Goal: Task Accomplishment & Management: Use online tool/utility

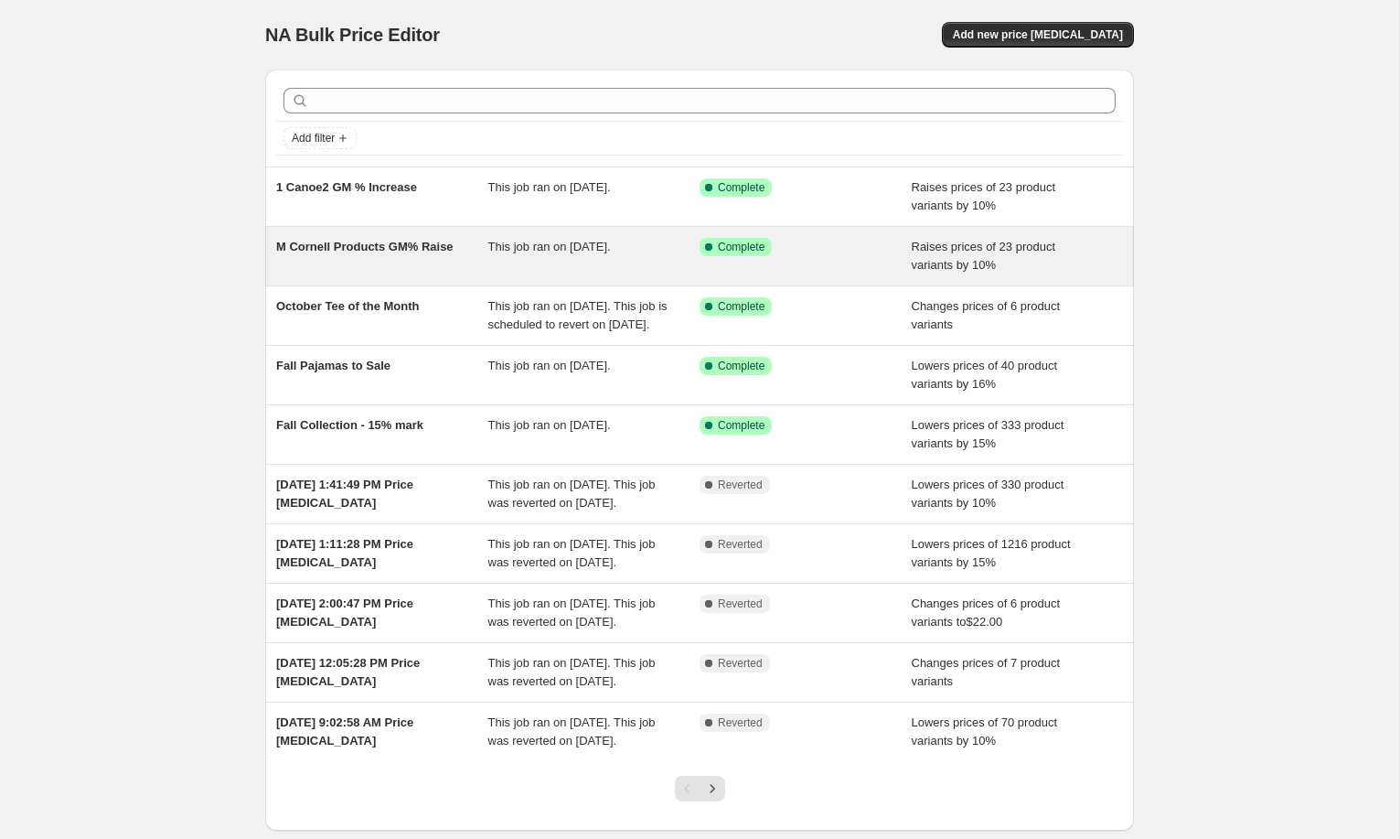
click at [360, 244] on span "M Cornell Products GM% Raise" at bounding box center [364, 247] width 177 height 14
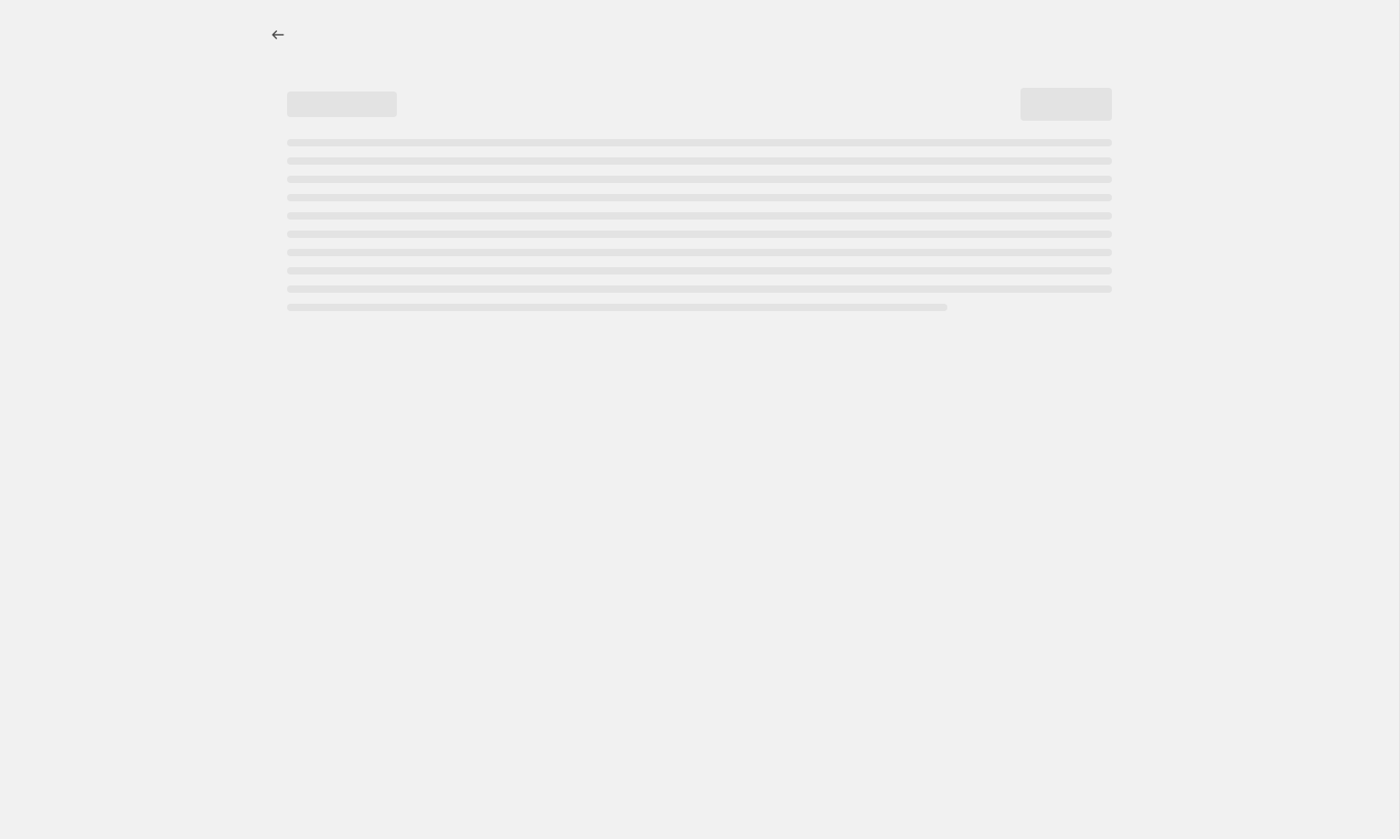
select select "percentage"
select select "no_change"
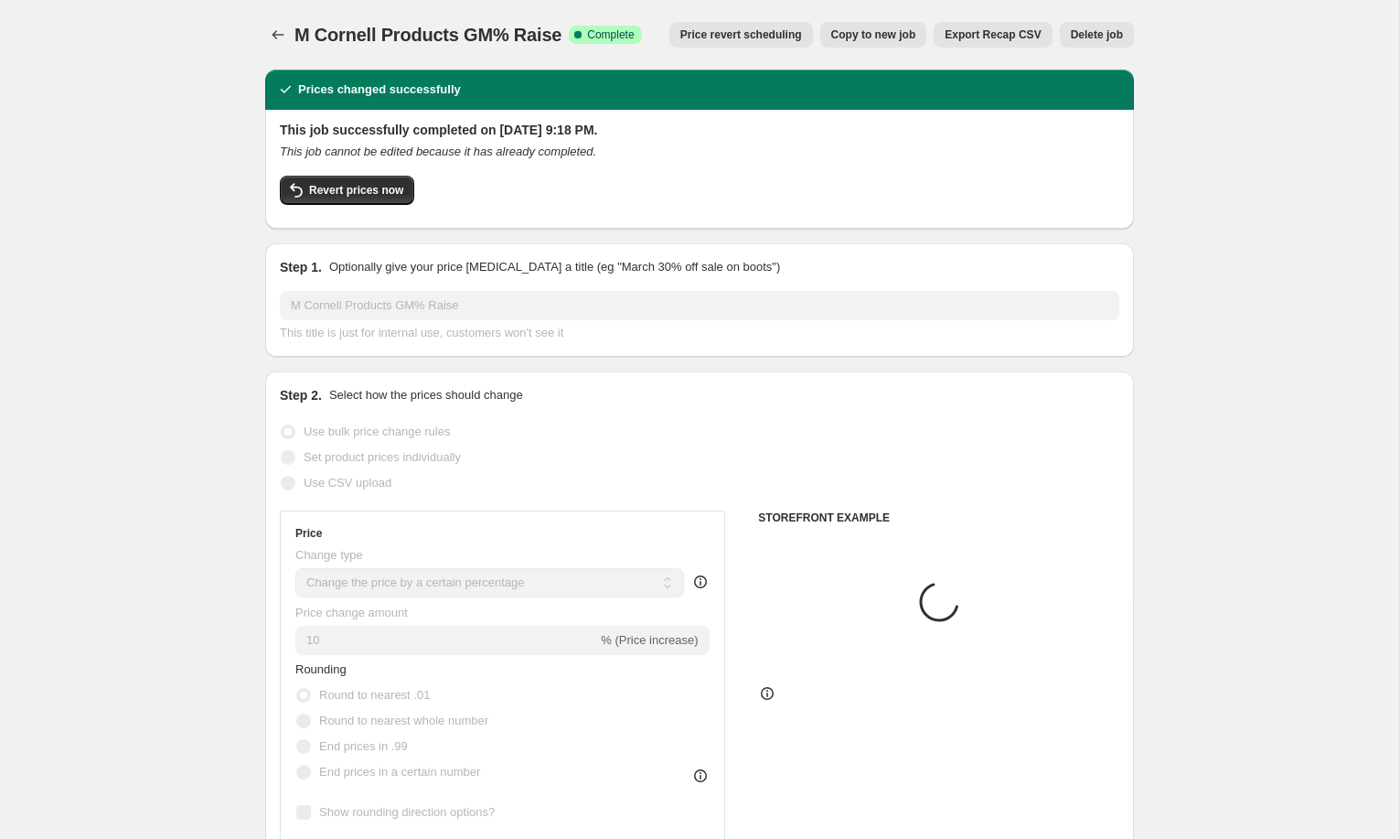
select select "vendor"
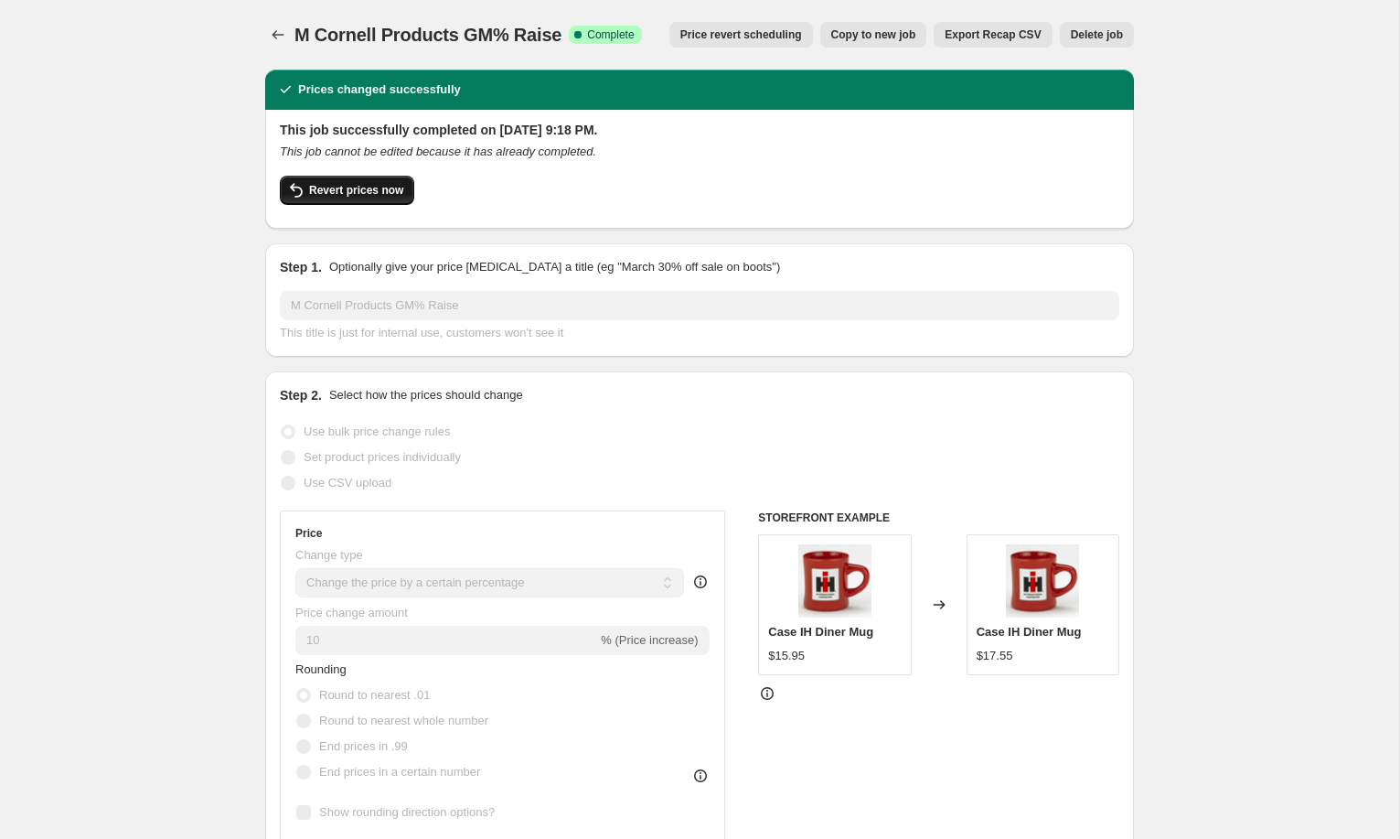
click at [380, 192] on span "Revert prices now" at bounding box center [356, 190] width 94 height 15
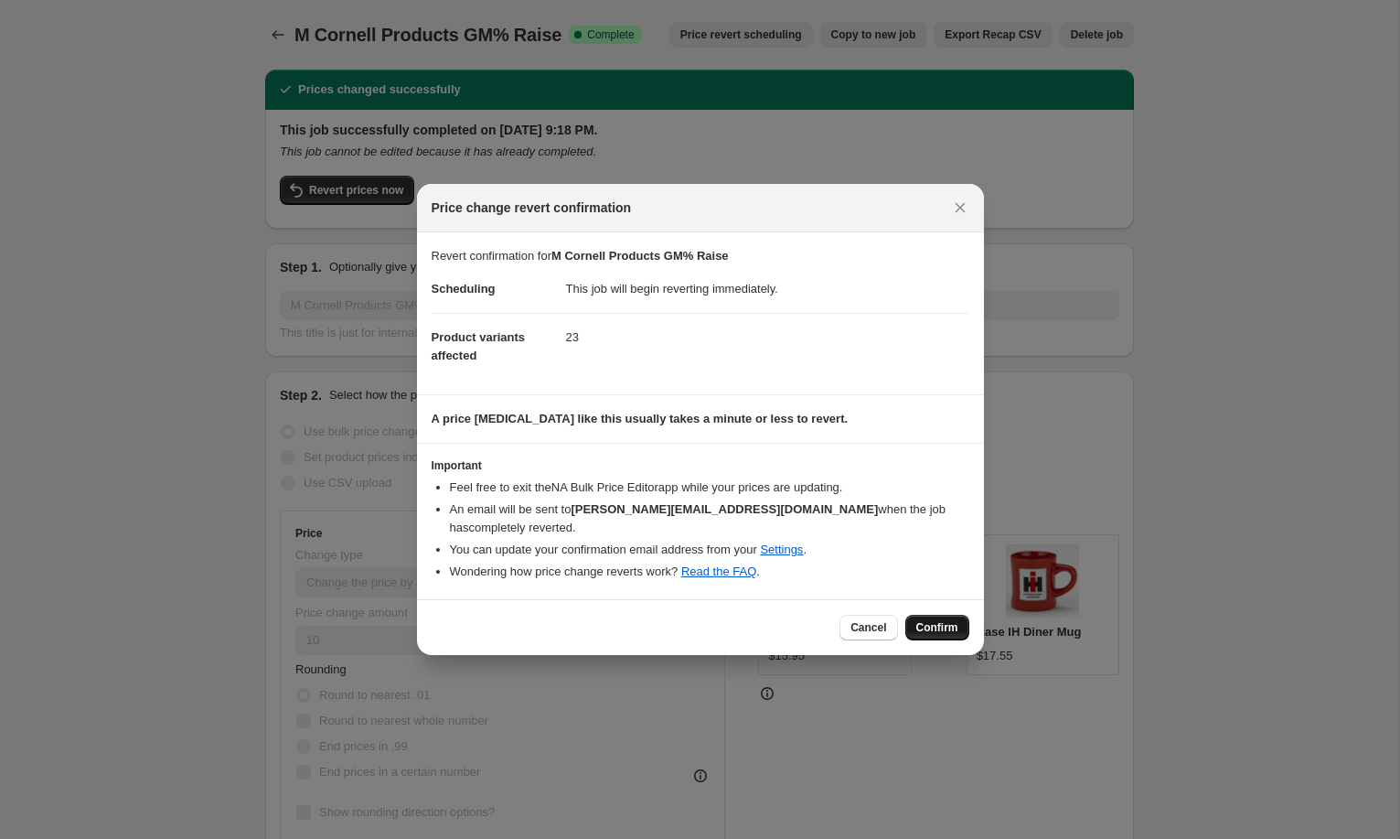
click at [938, 622] on span "Confirm" at bounding box center [937, 627] width 42 height 15
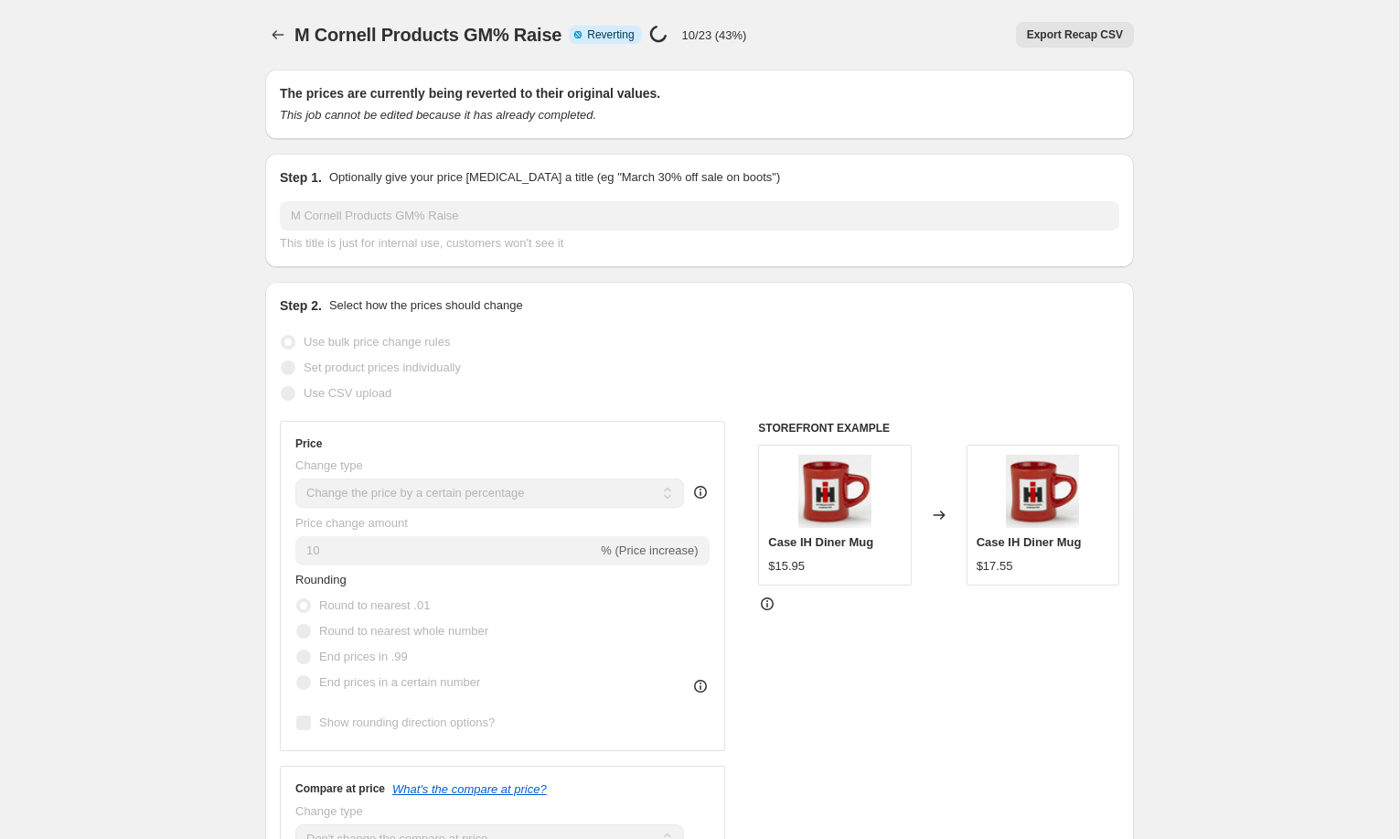
select select "percentage"
select select "no_change"
select select "vendor"
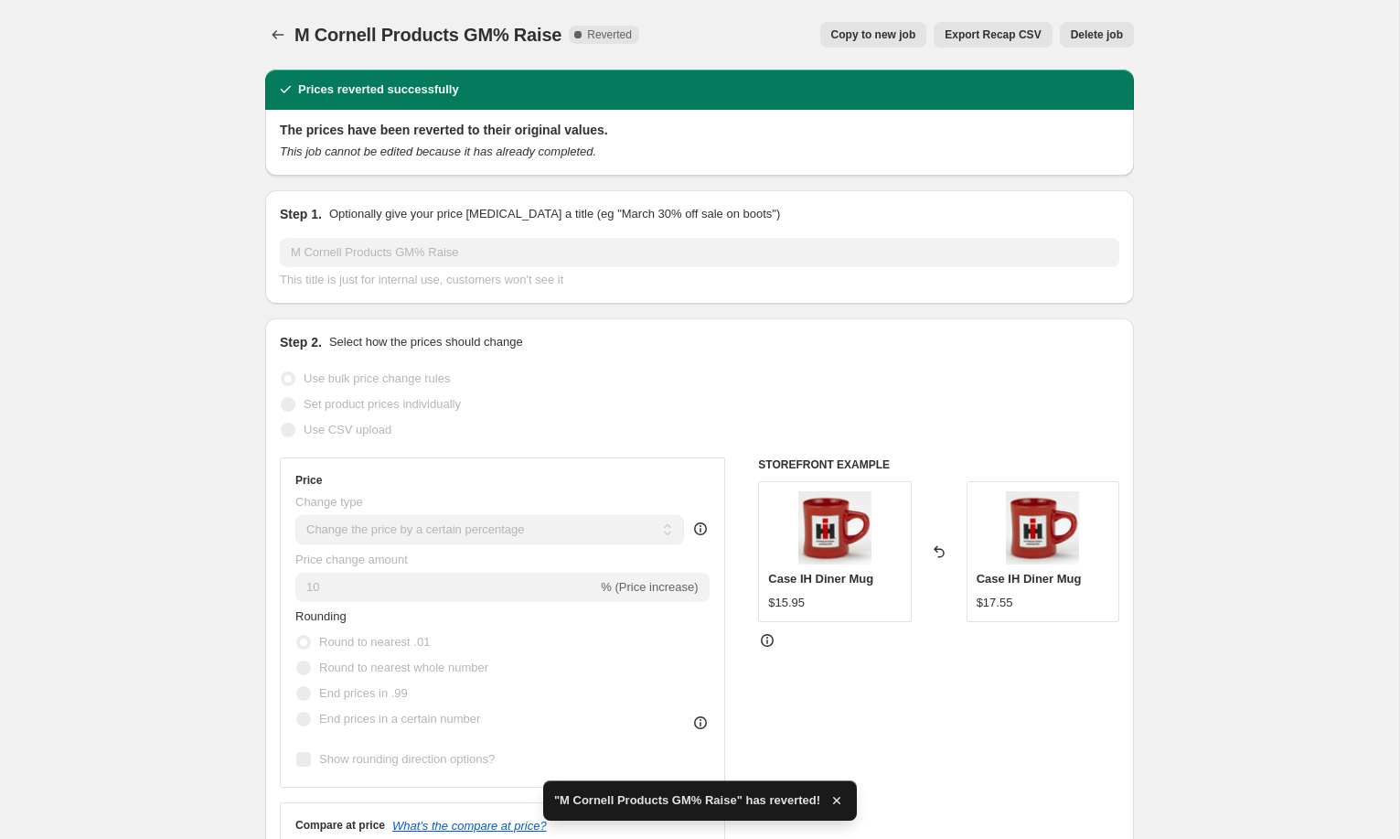
click at [879, 37] on span "Copy to new job" at bounding box center [873, 34] width 85 height 15
select select "percentage"
select select "no_change"
select select "vendor"
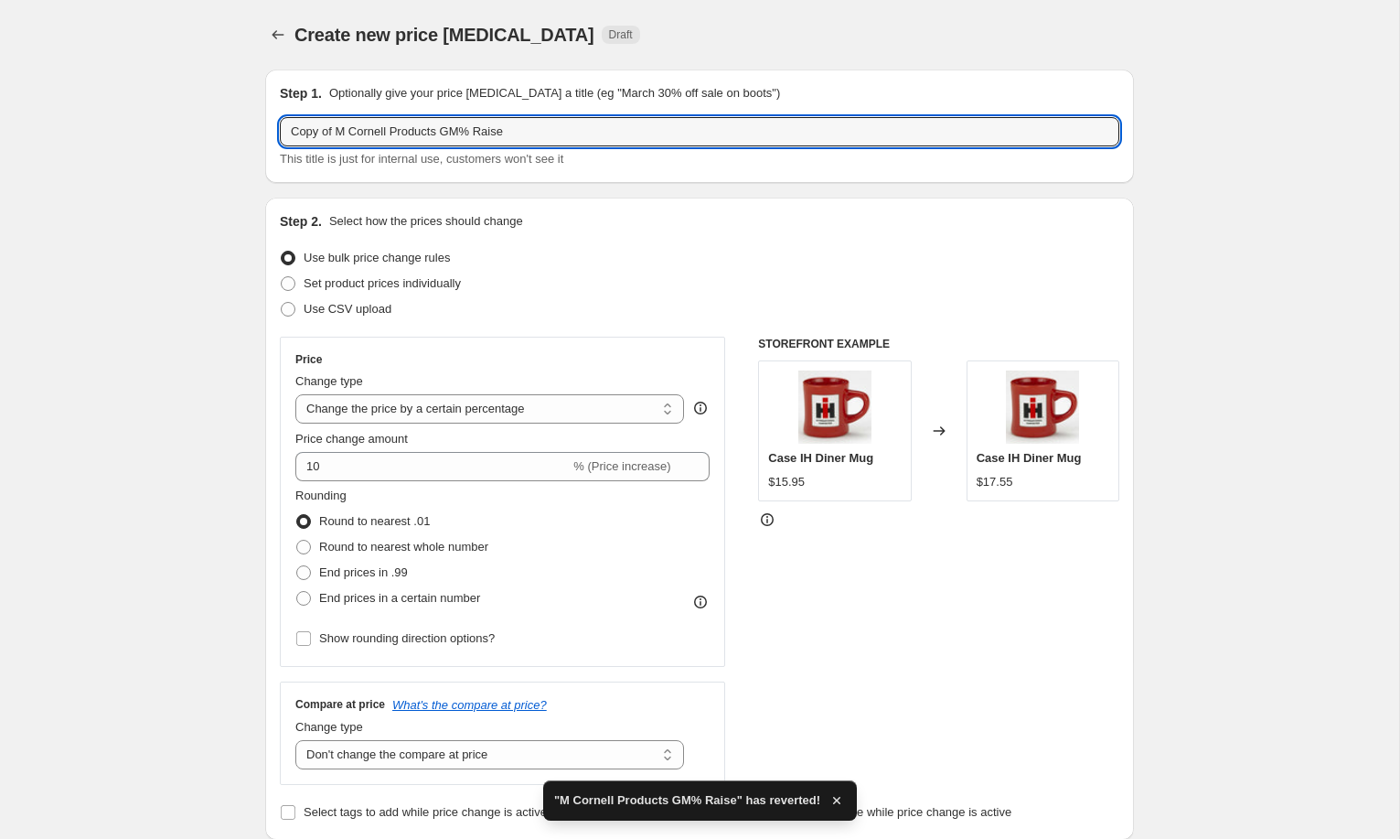
drag, startPoint x: 336, startPoint y: 129, endPoint x: 271, endPoint y: 129, distance: 64.9
click at [271, 129] on div "Step 1. Optionally give your price change job a title (eg "March 30% off sale o…" at bounding box center [699, 126] width 869 height 113
click at [511, 135] on input "M Cornell Products GM% Raise" at bounding box center [700, 131] width 840 height 29
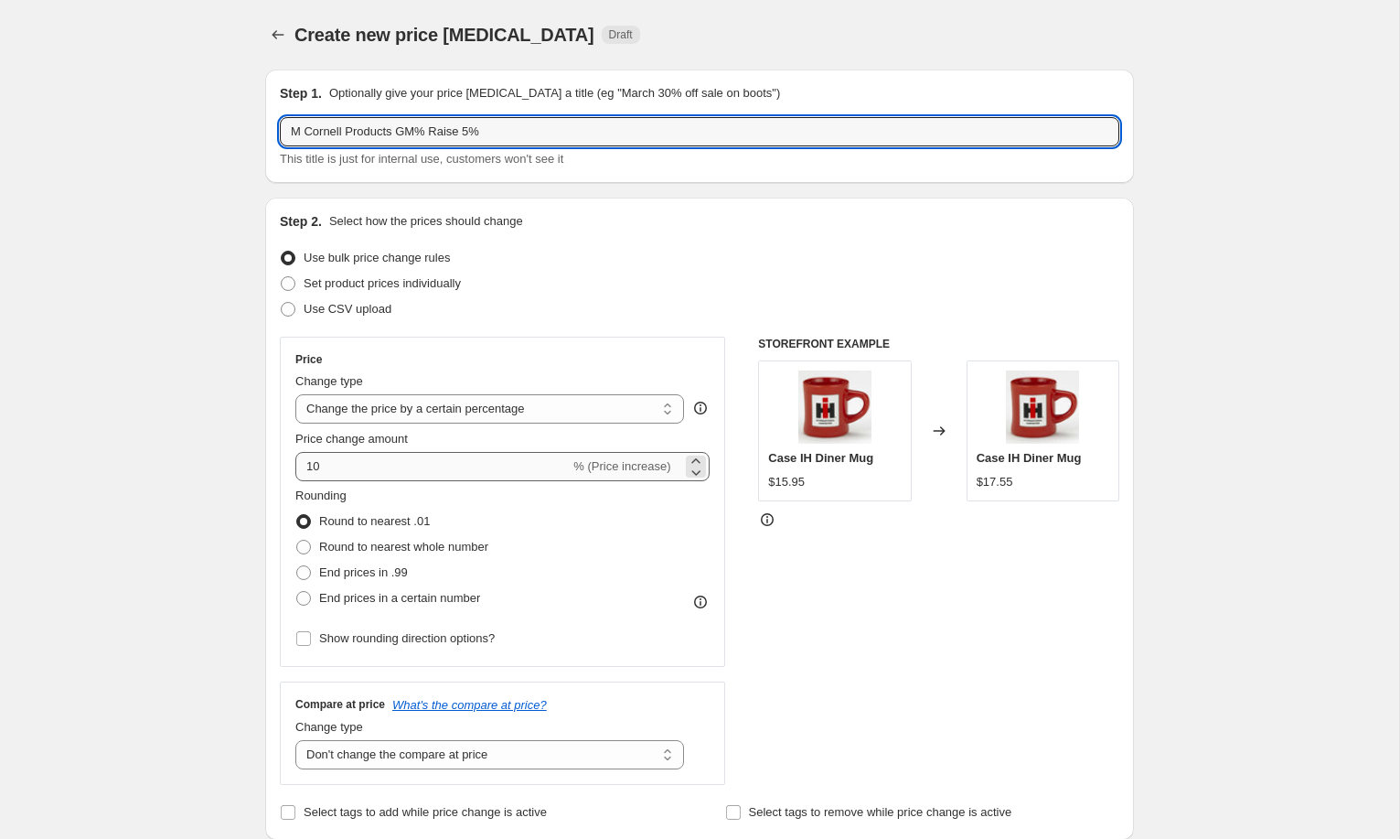
type input "M Cornell Products GM% Raise 5%"
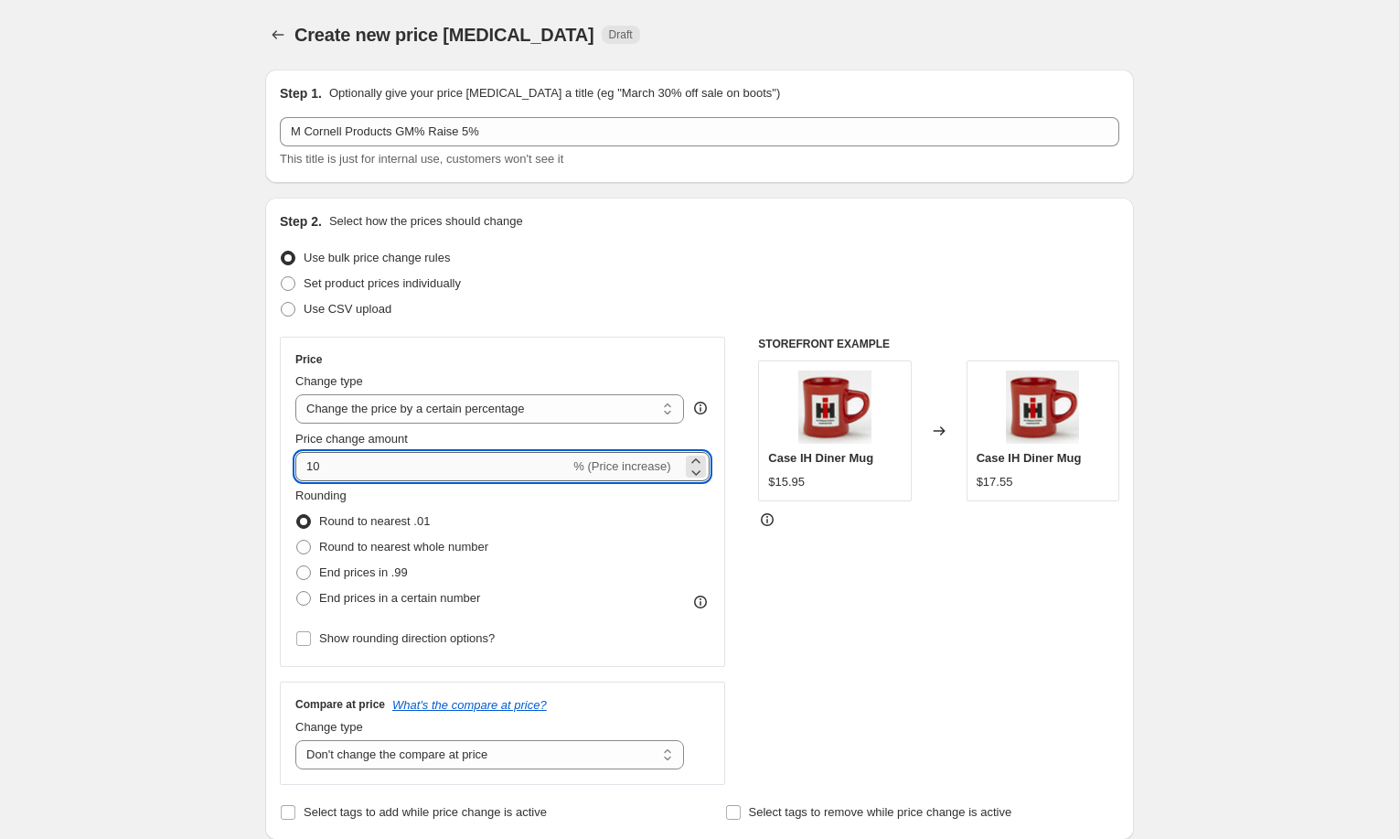
drag, startPoint x: 322, startPoint y: 464, endPoint x: 301, endPoint y: 462, distance: 21.1
click at [301, 462] on input "10" at bounding box center [432, 466] width 274 height 29
type input "6"
type input "5"
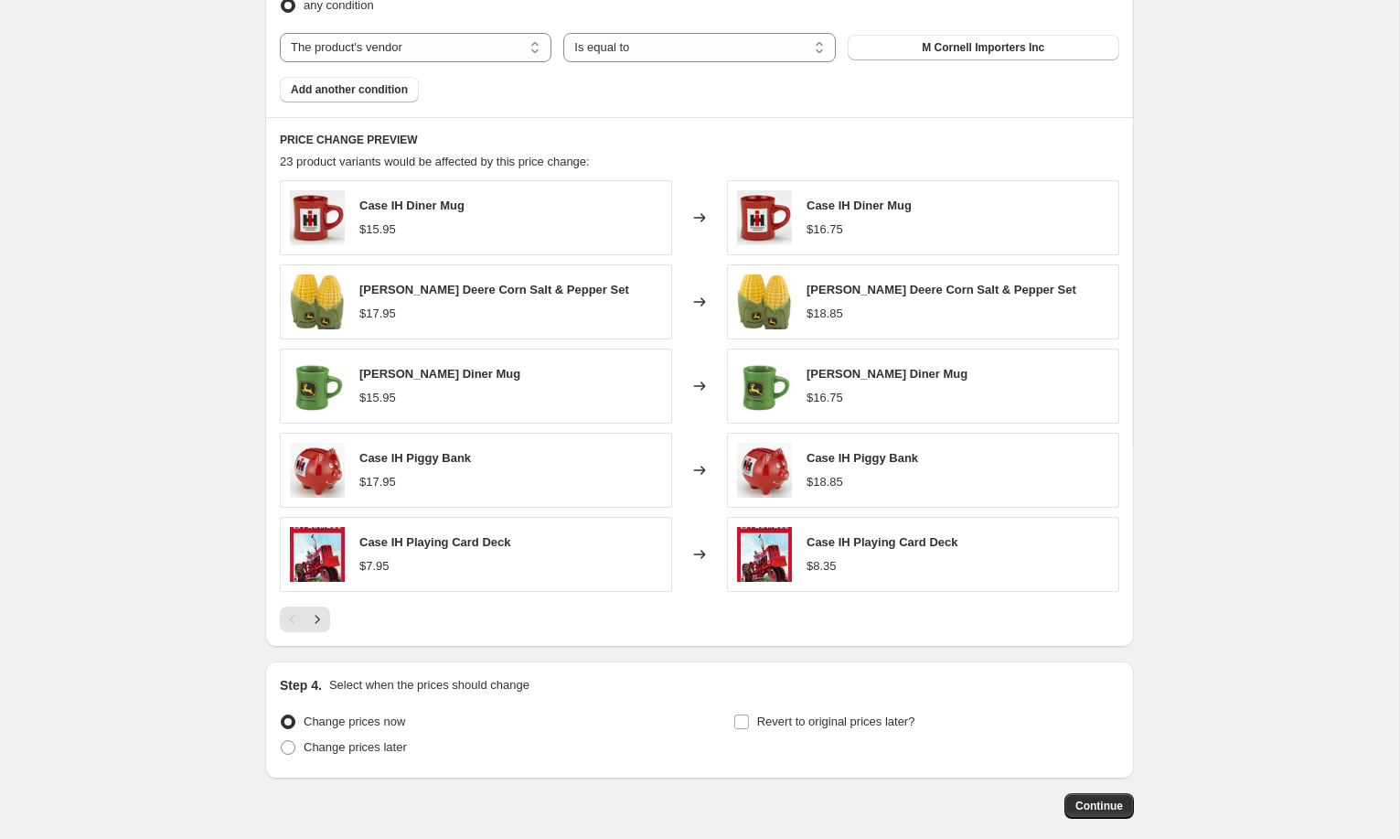
scroll to position [1195, 0]
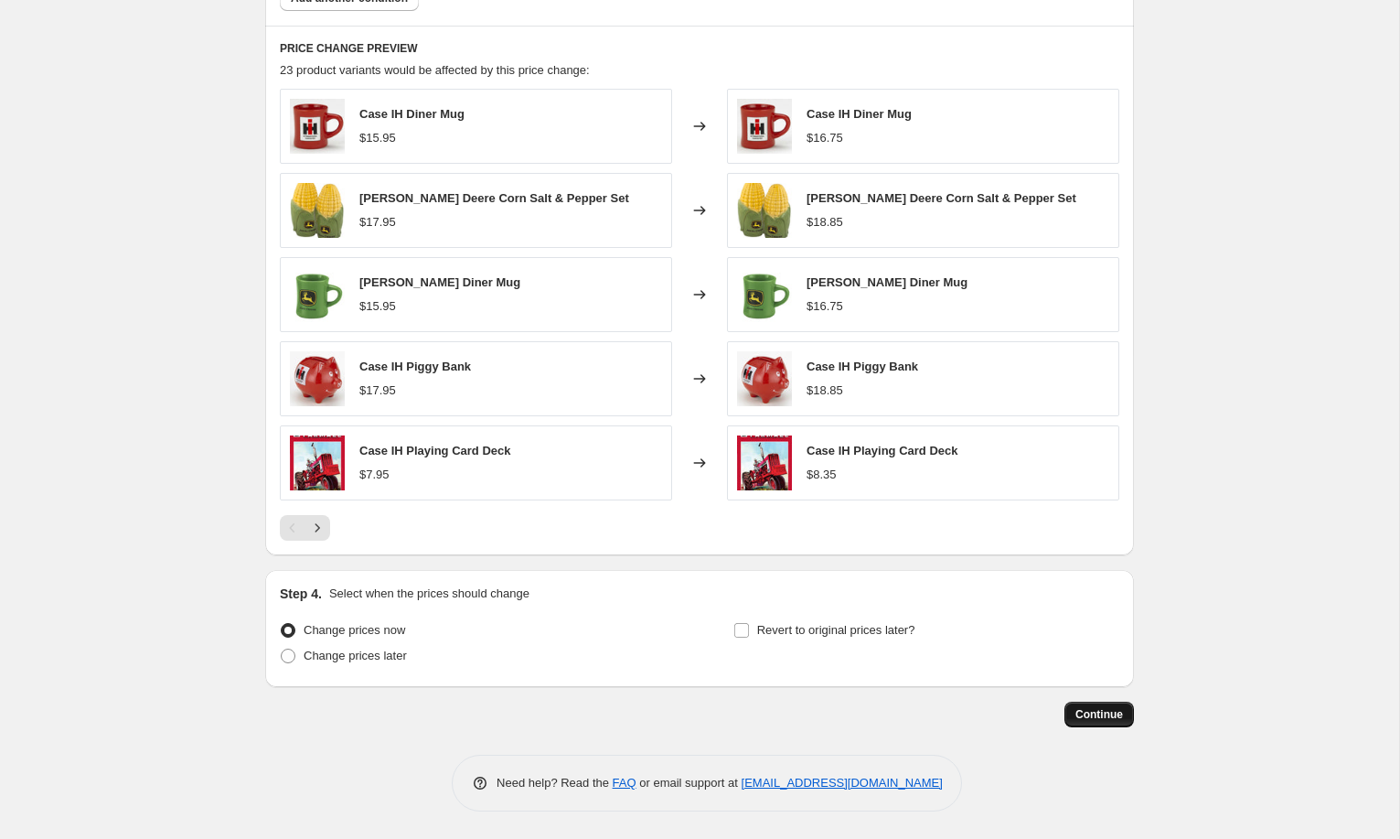
click at [1105, 715] on span "Continue" at bounding box center [1100, 714] width 48 height 15
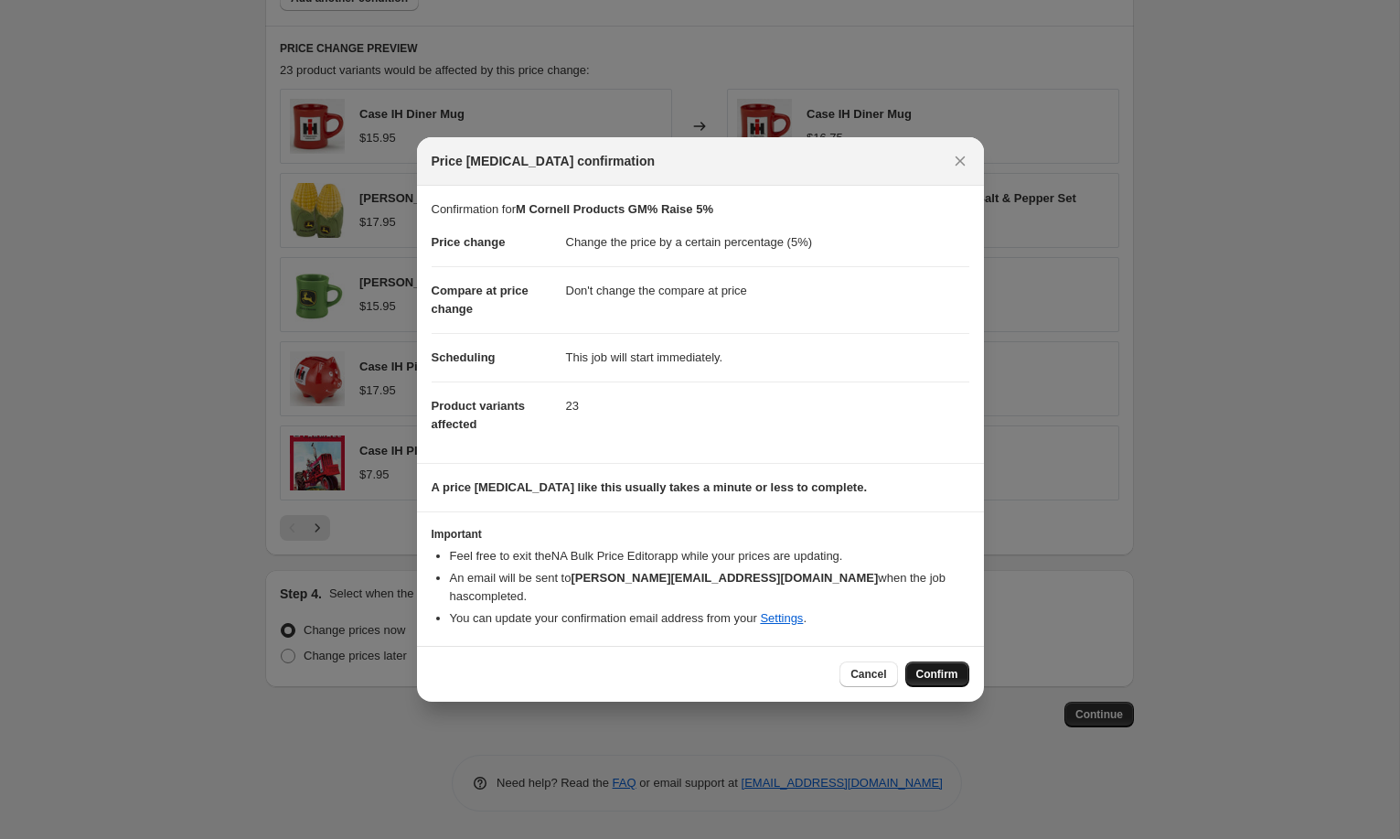
click at [952, 670] on span "Confirm" at bounding box center [937, 674] width 42 height 15
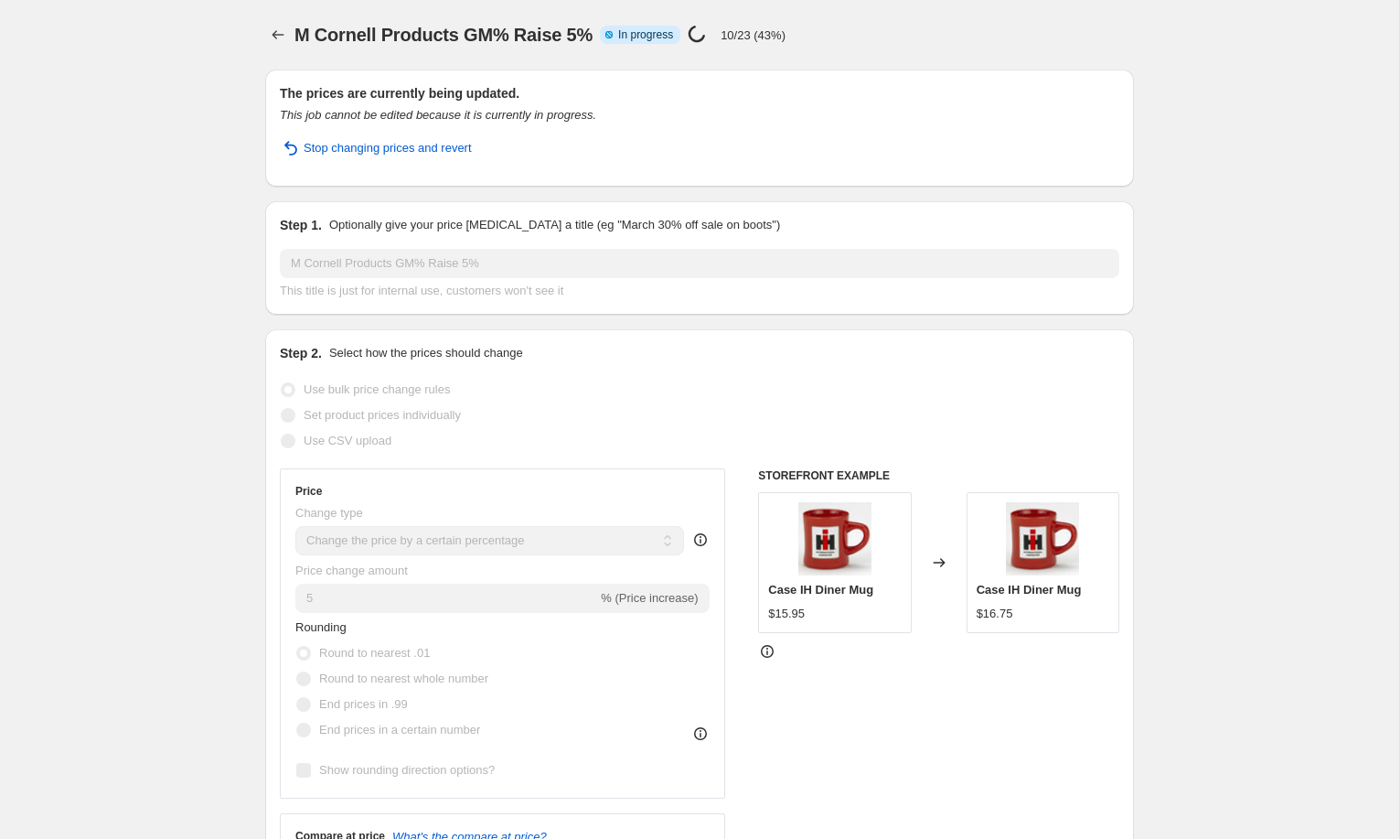
select select "percentage"
select select "no_change"
select select "vendor"
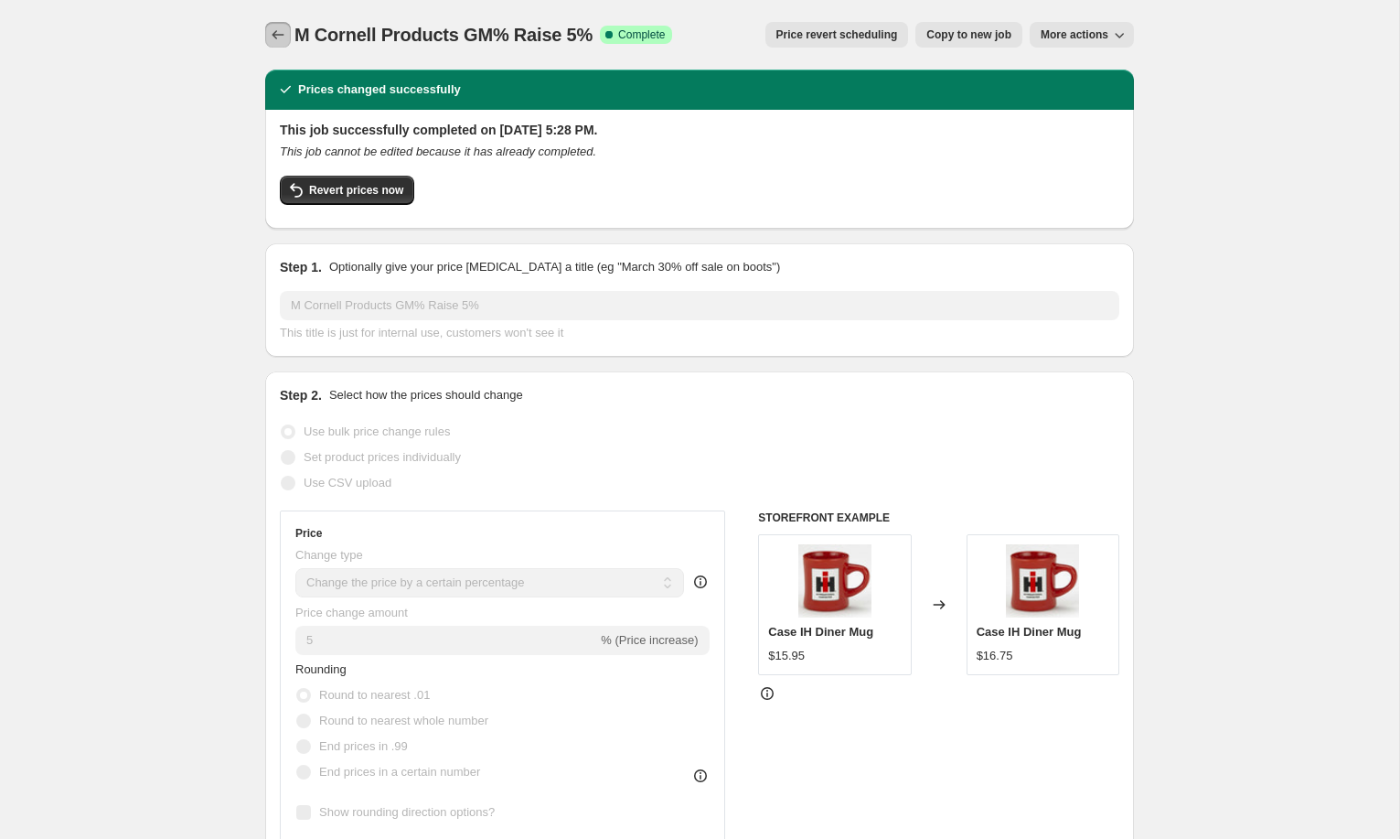
click at [284, 32] on icon "Price change jobs" at bounding box center [278, 35] width 18 height 18
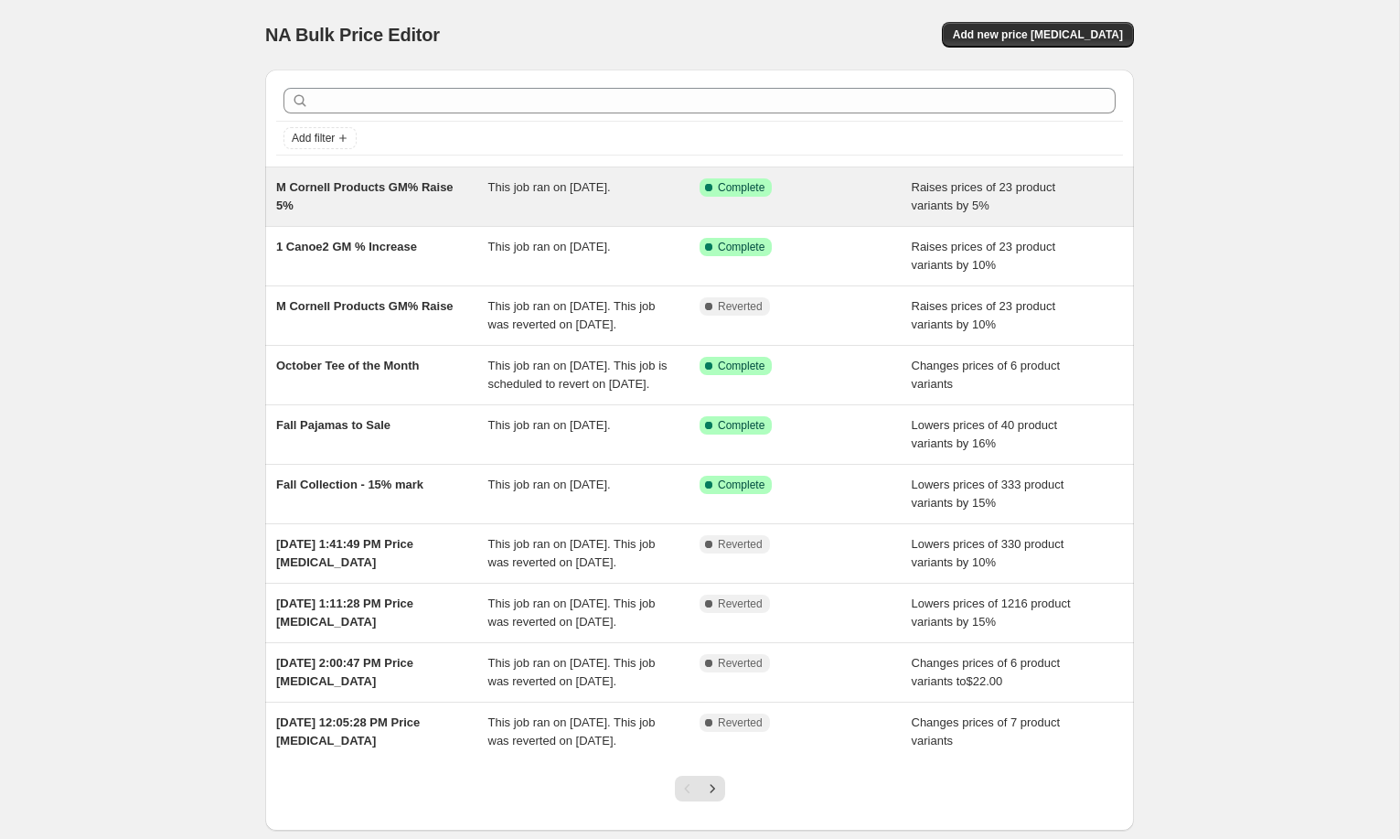
click at [428, 205] on div "M Cornell Products GM% Raise 5%" at bounding box center [382, 196] width 212 height 37
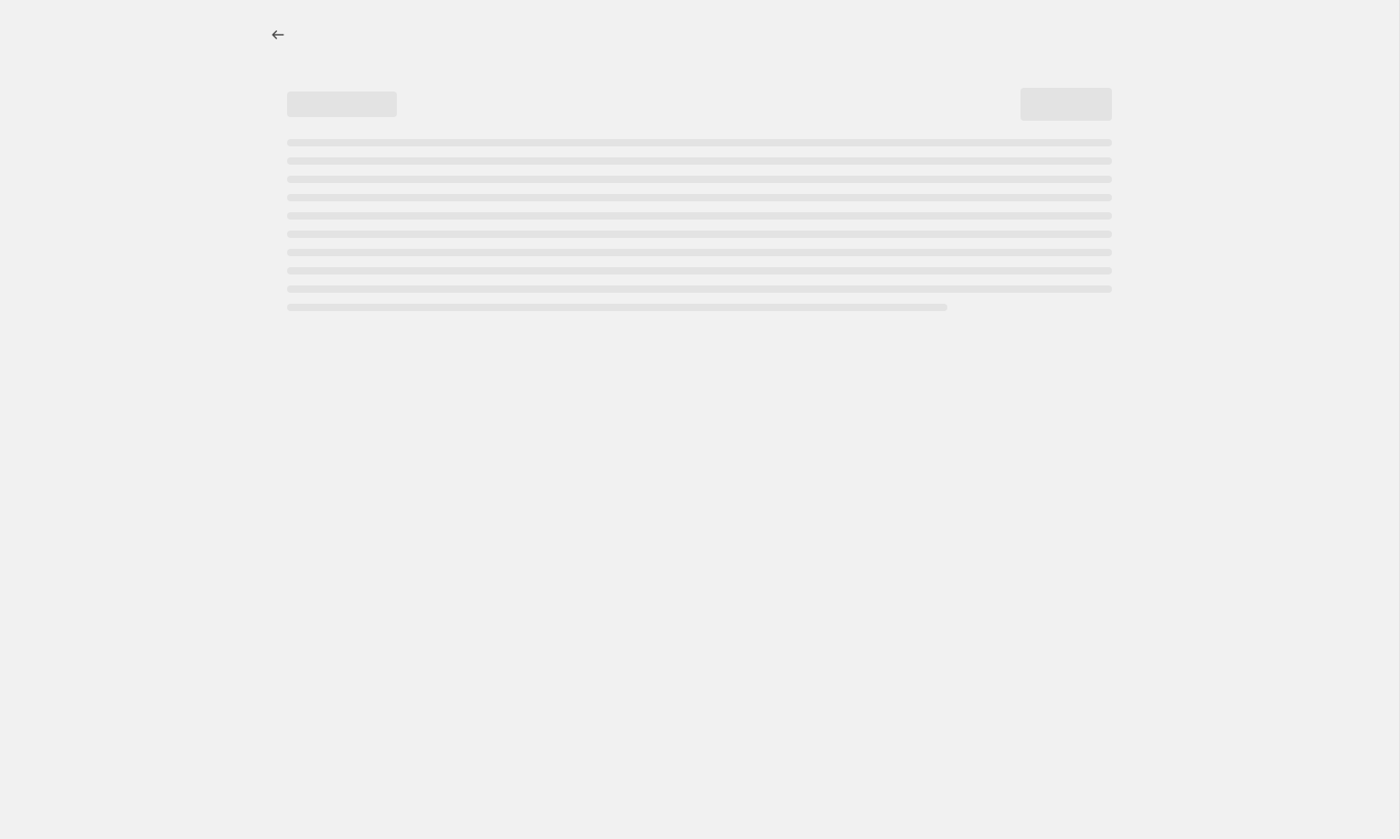
select select "percentage"
select select "no_change"
select select "vendor"
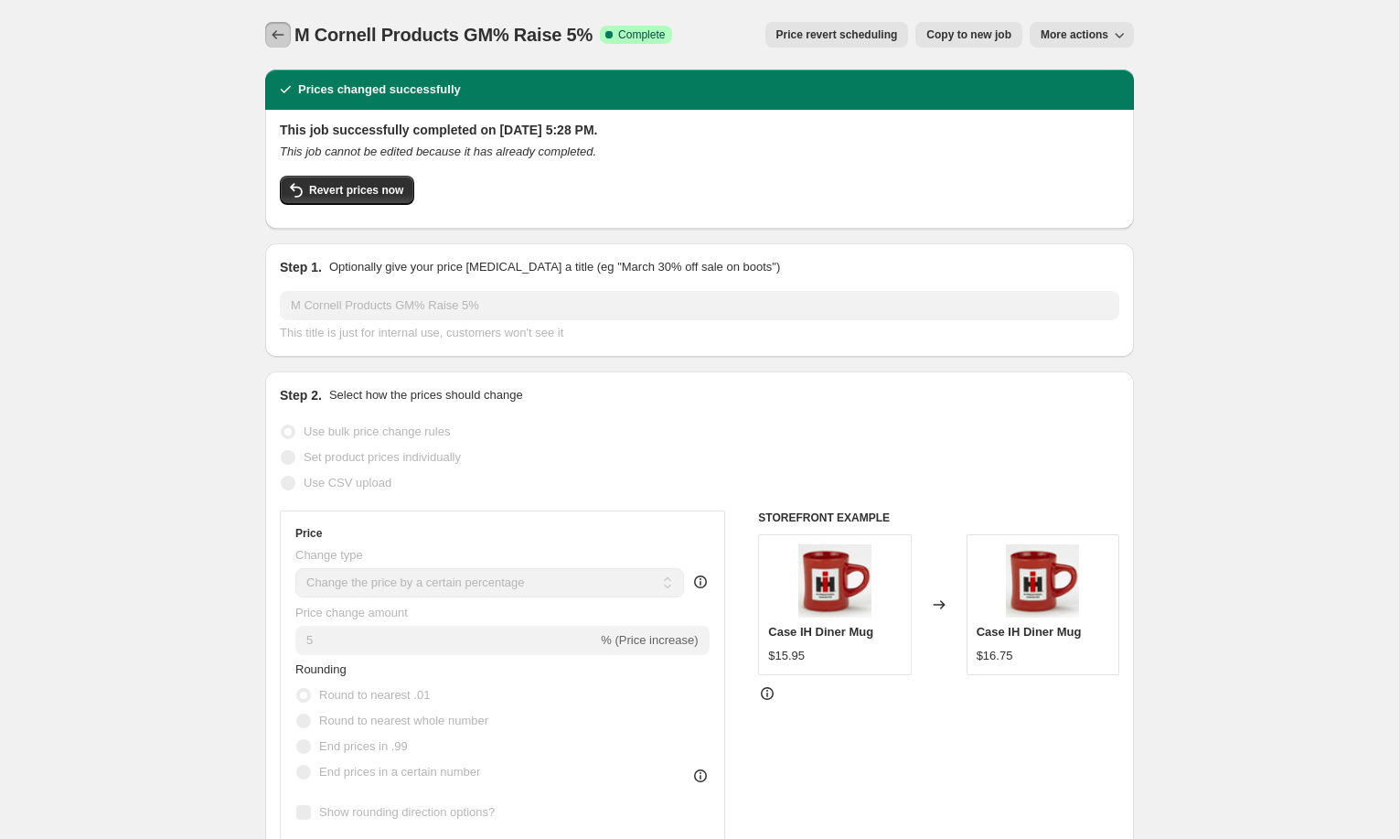
click at [272, 31] on icon "Price change jobs" at bounding box center [278, 35] width 18 height 18
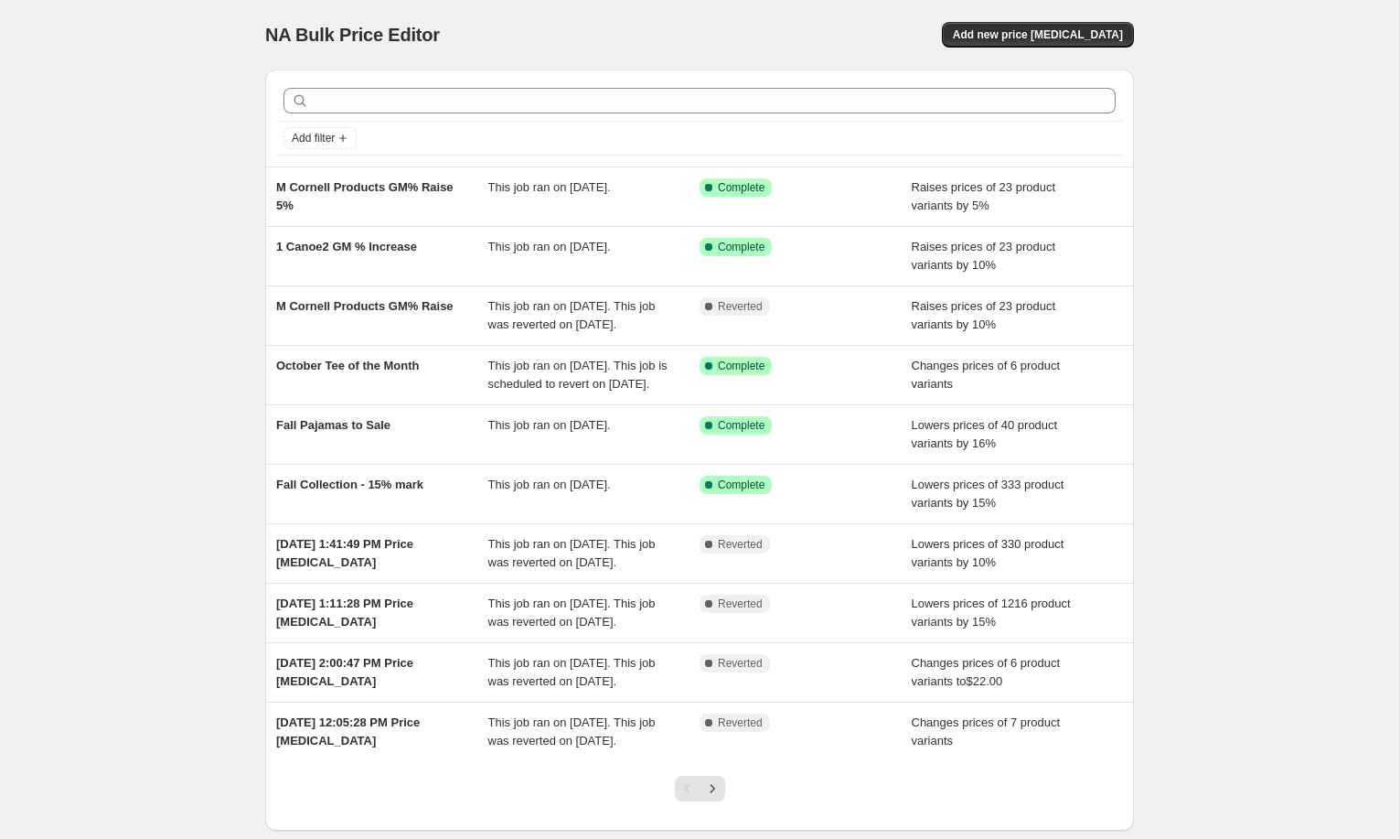
scroll to position [3, 0]
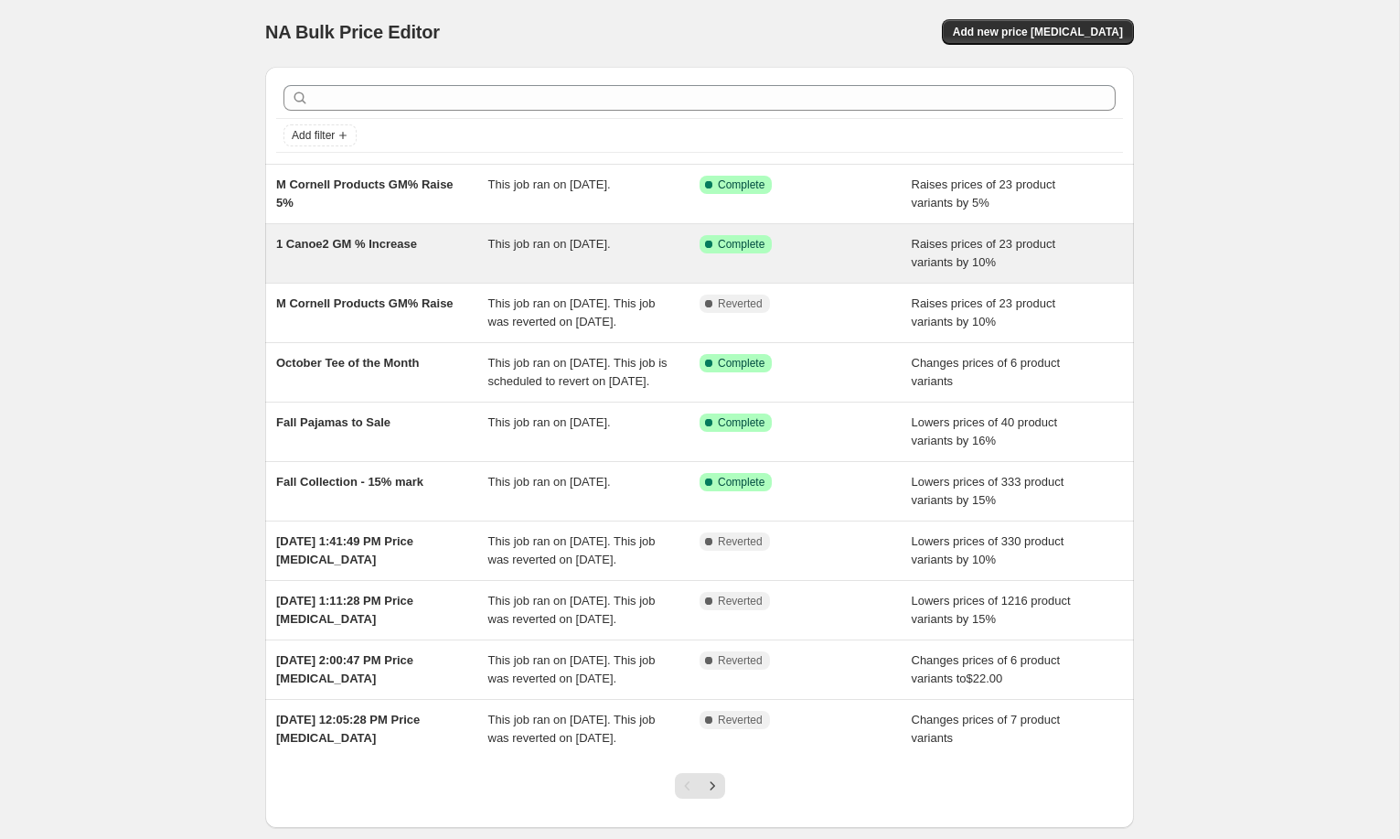
click at [368, 245] on span "1 Canoe2 GM % Increase" at bounding box center [346, 244] width 141 height 14
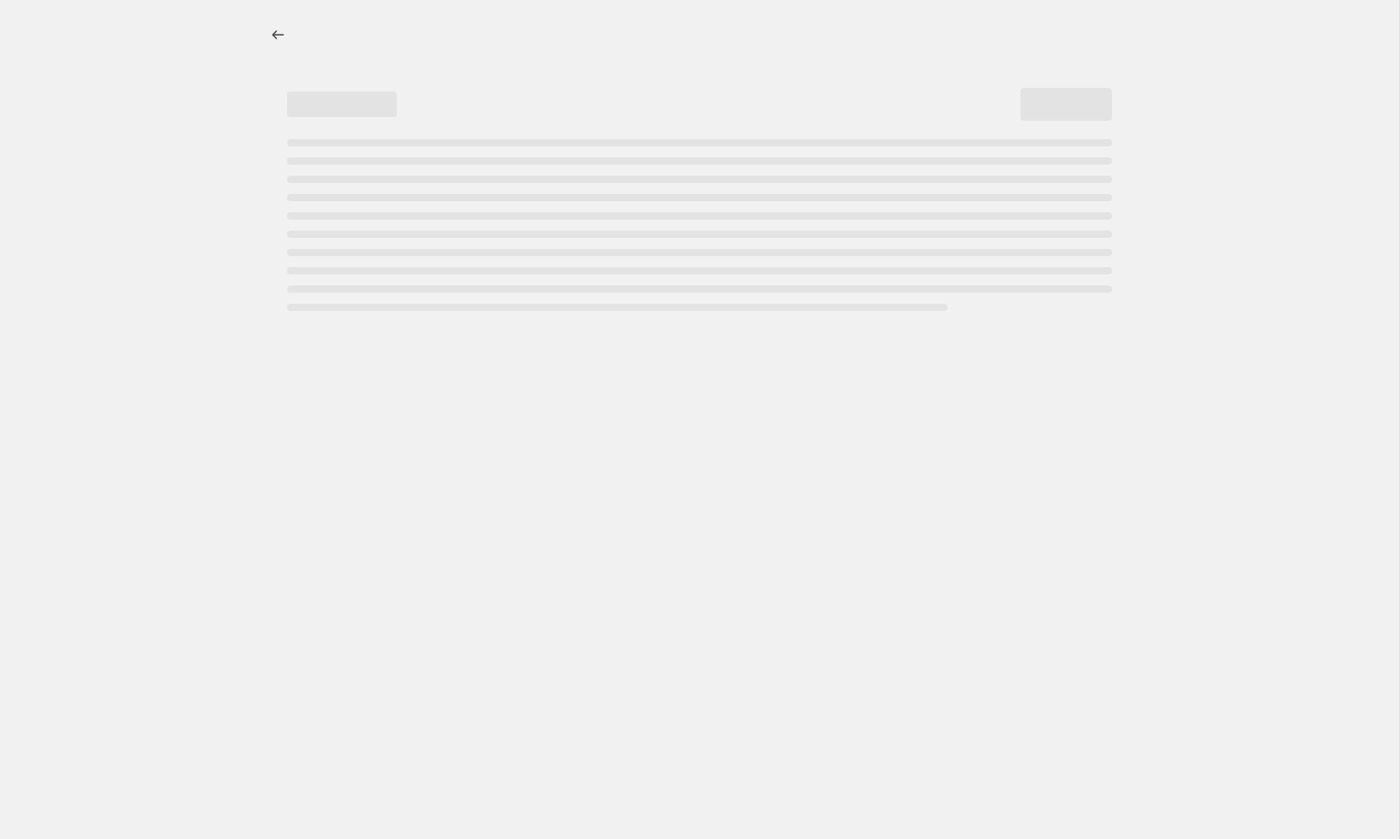
select select "percentage"
select select "no_change"
select select "vendor"
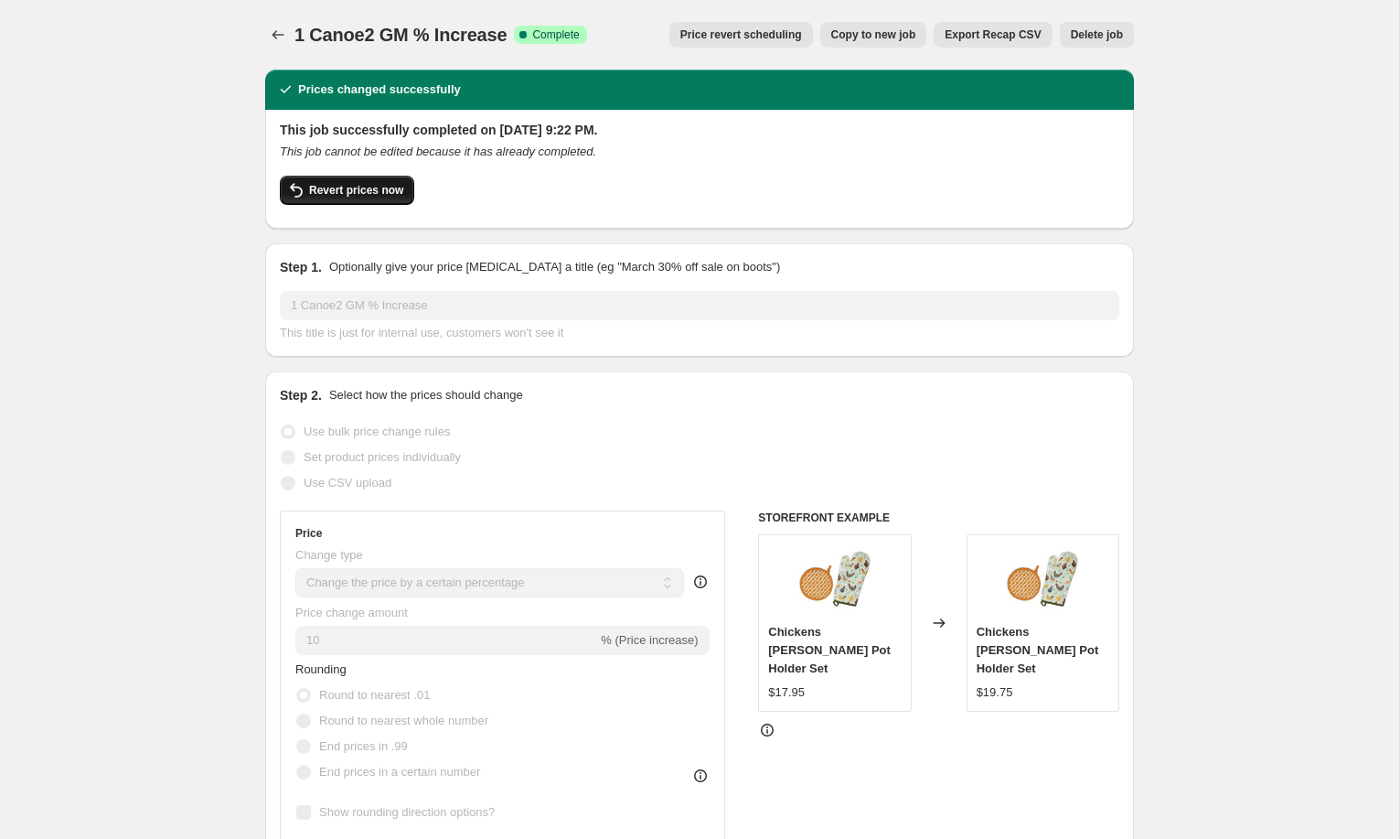
click at [348, 187] on span "Revert prices now" at bounding box center [356, 190] width 94 height 15
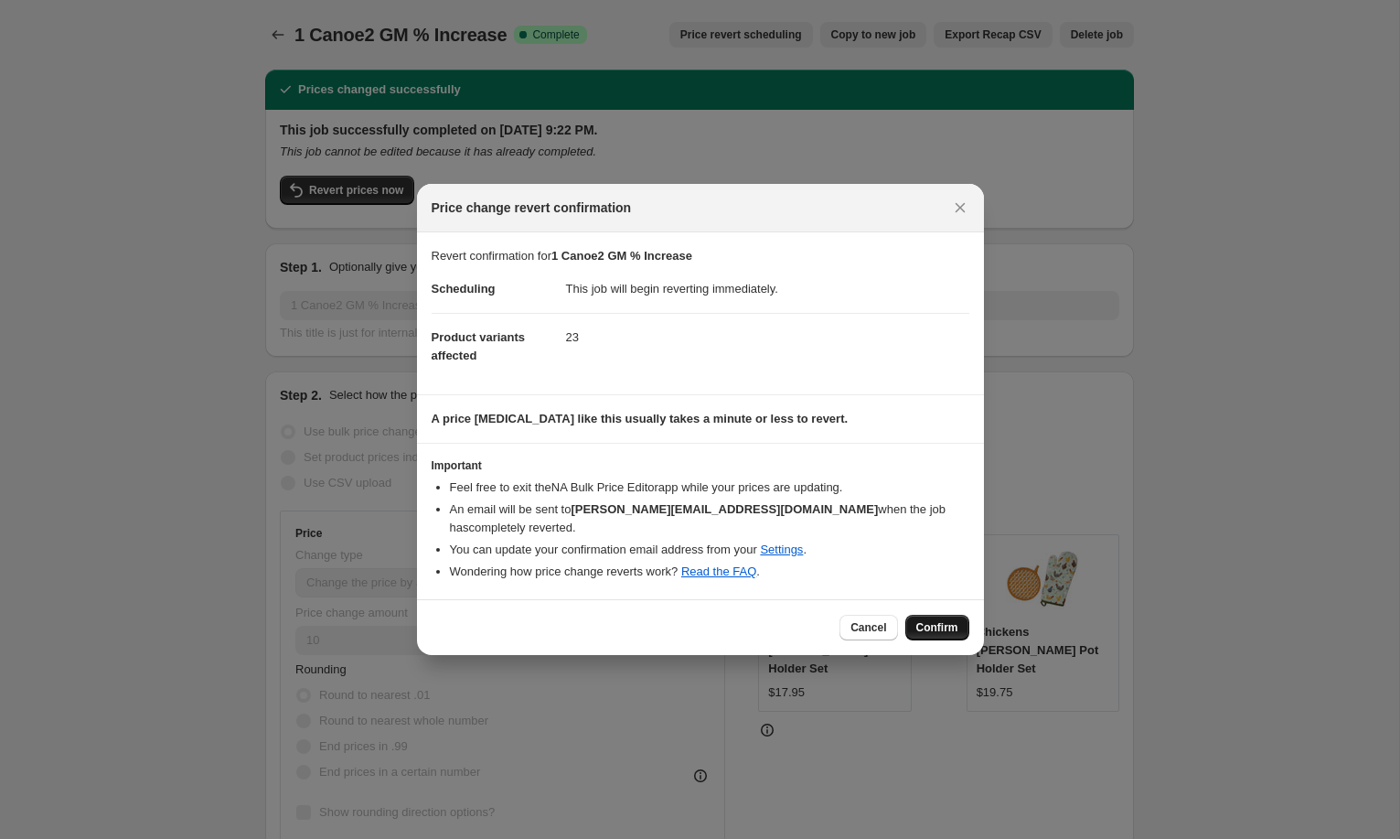
click at [929, 622] on span "Confirm" at bounding box center [937, 627] width 42 height 15
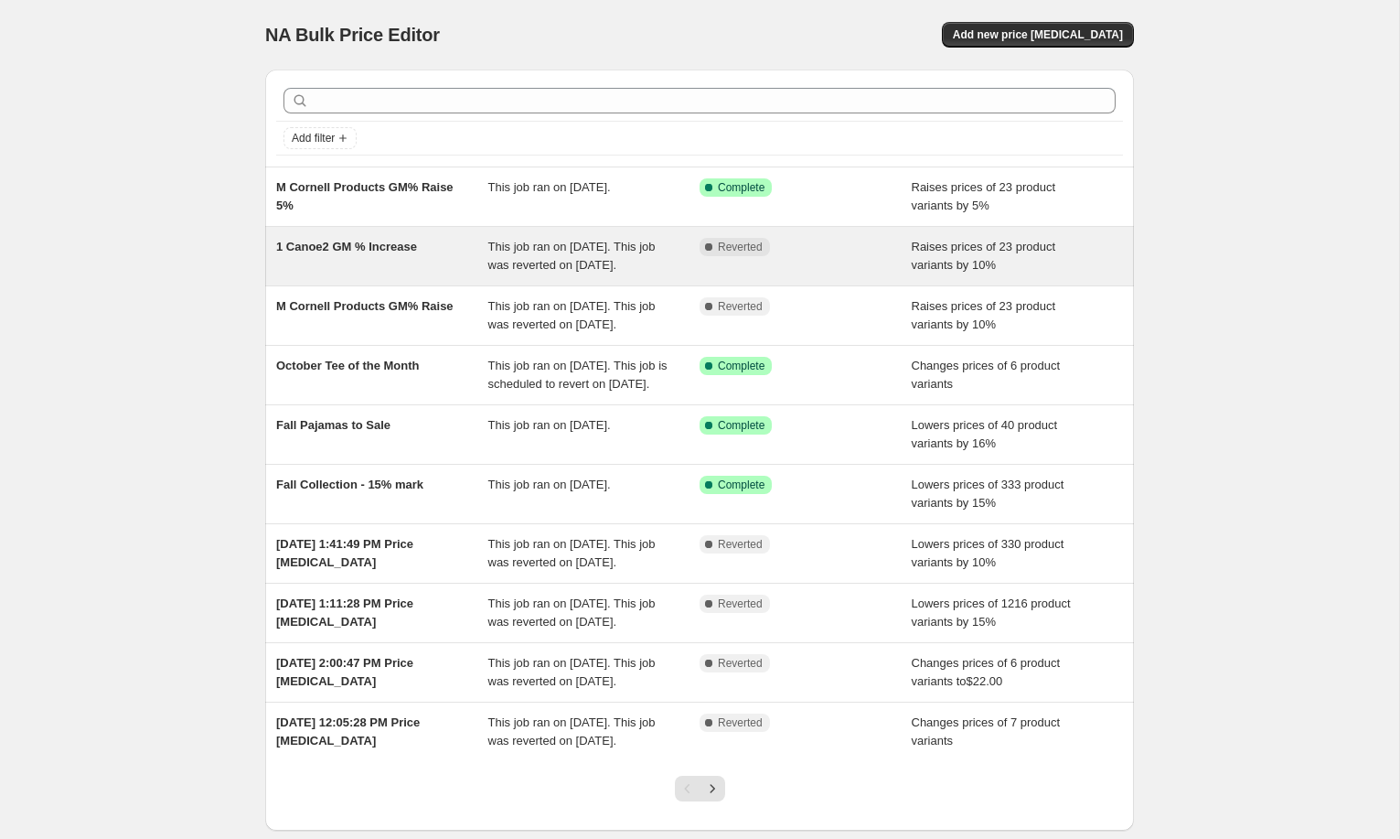
click at [348, 252] on span "1 Canoe2 GM % Increase" at bounding box center [346, 247] width 141 height 14
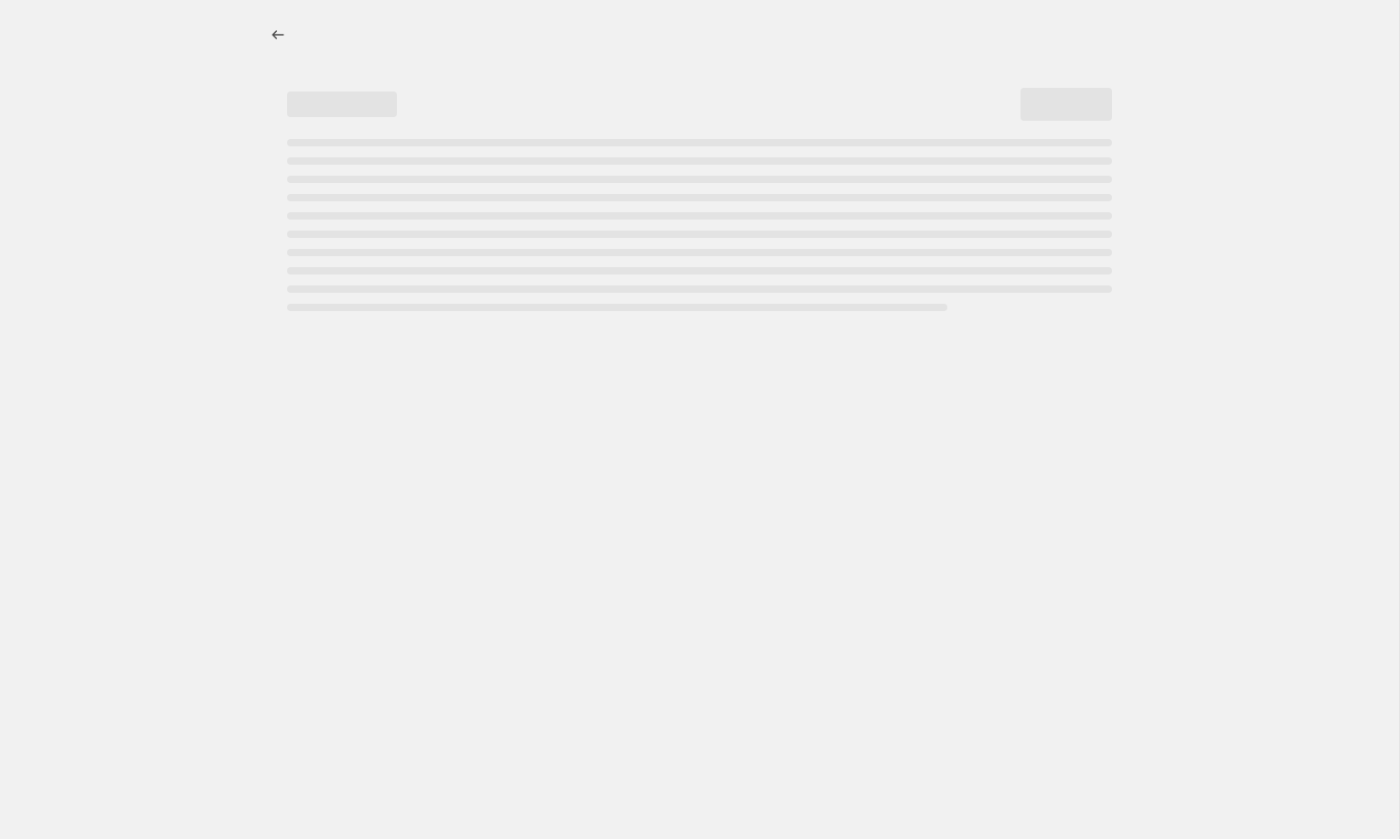
select select "percentage"
select select "no_change"
select select "vendor"
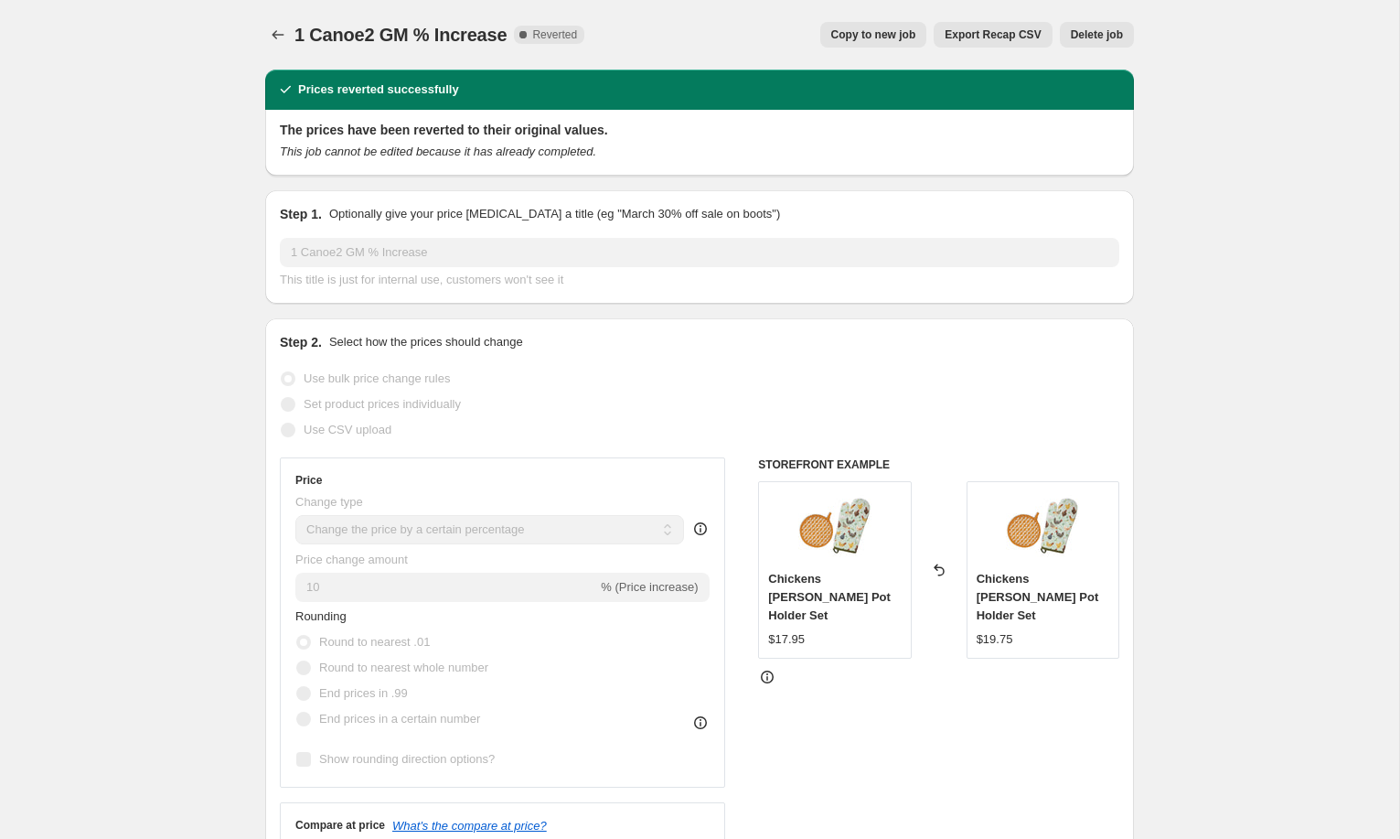
click at [885, 32] on span "Copy to new job" at bounding box center [873, 34] width 85 height 15
select select "percentage"
select select "no_change"
select select "vendor"
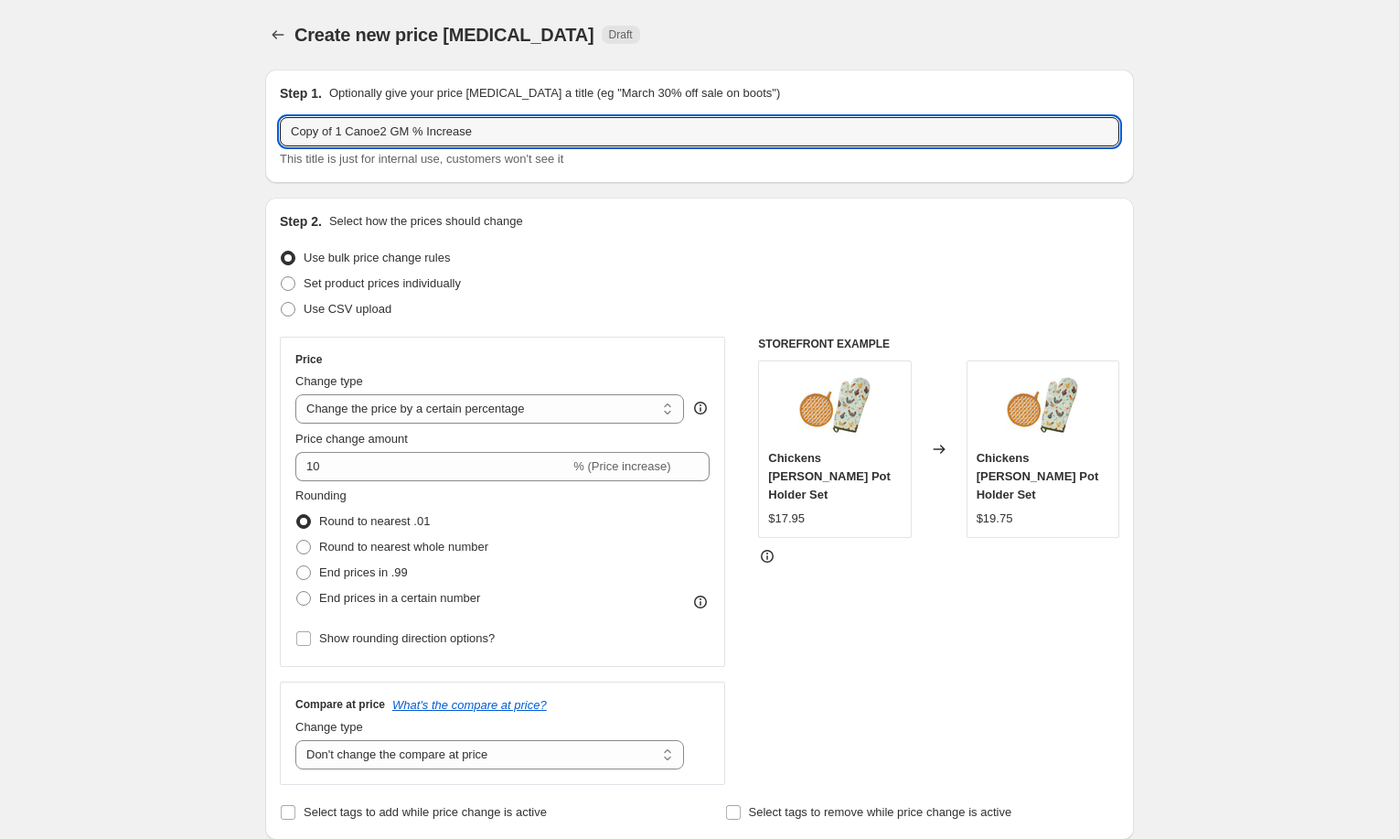
drag, startPoint x: 337, startPoint y: 131, endPoint x: 261, endPoint y: 130, distance: 76.8
click at [473, 132] on input "1 Canoe2 GM % Increase" at bounding box center [700, 131] width 840 height 29
type input "1 Canoe2 GM % Increase 5%"
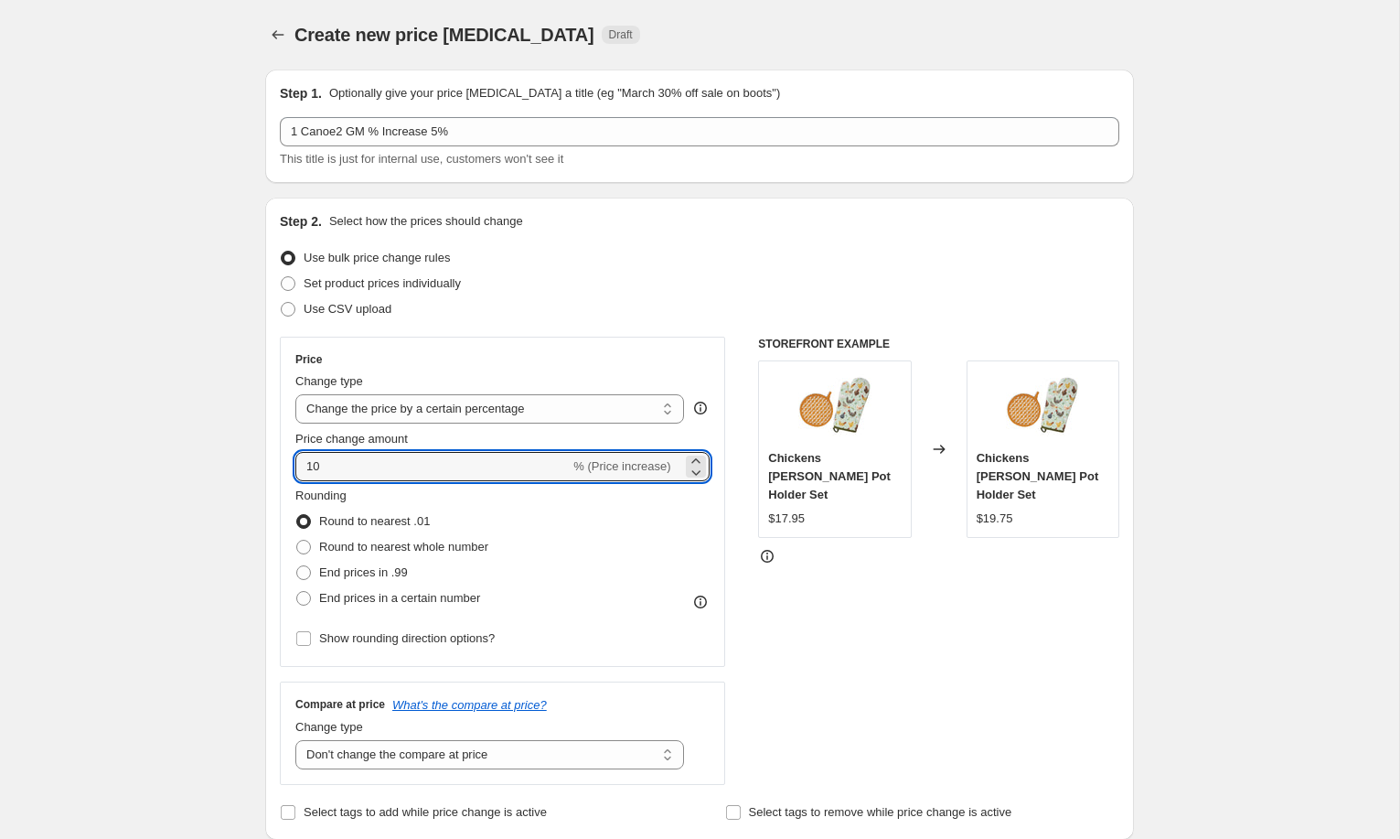
click at [289, 461] on div "Price Change type Change the price to a certain amount Change the price by a ce…" at bounding box center [502, 502] width 445 height 330
type input "5"
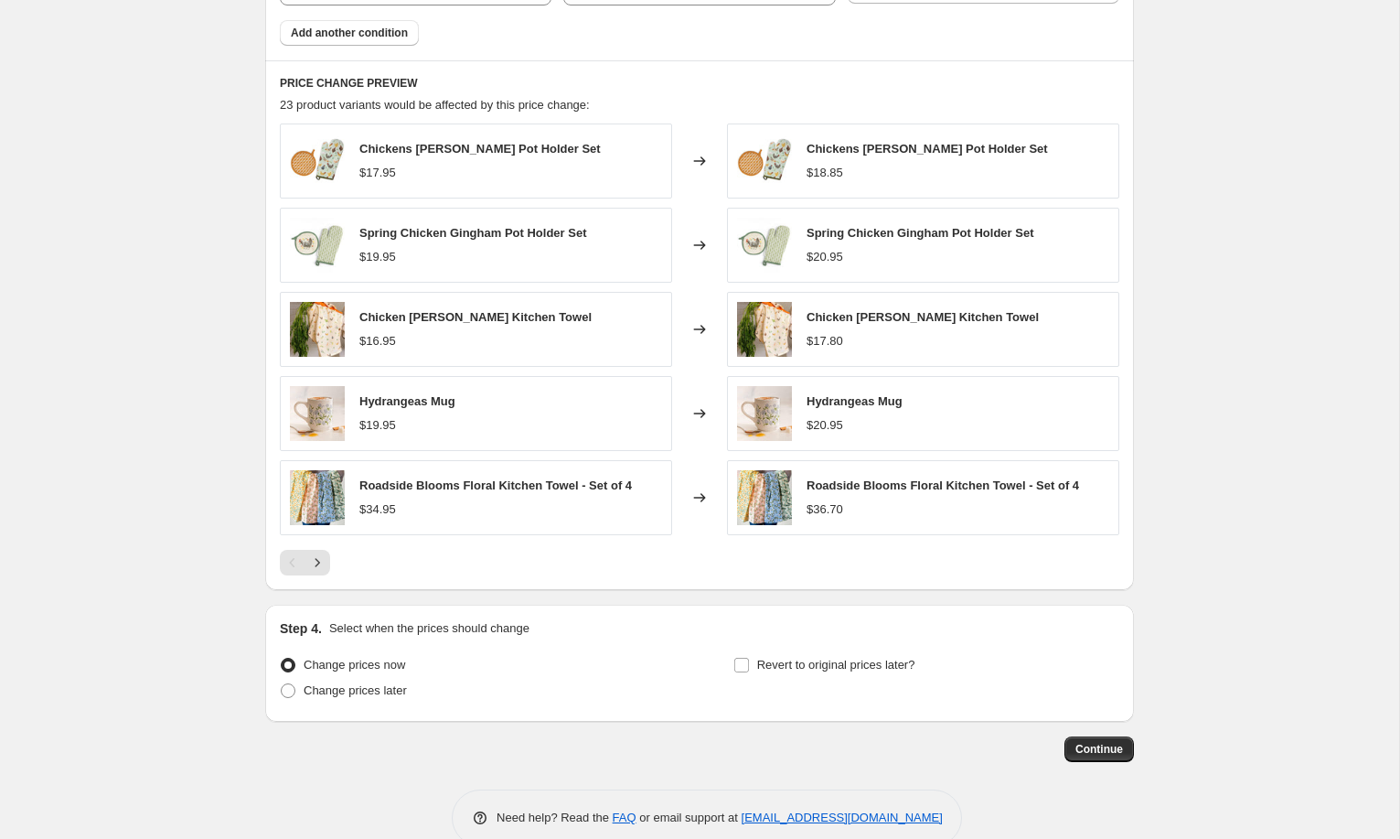
scroll to position [1195, 0]
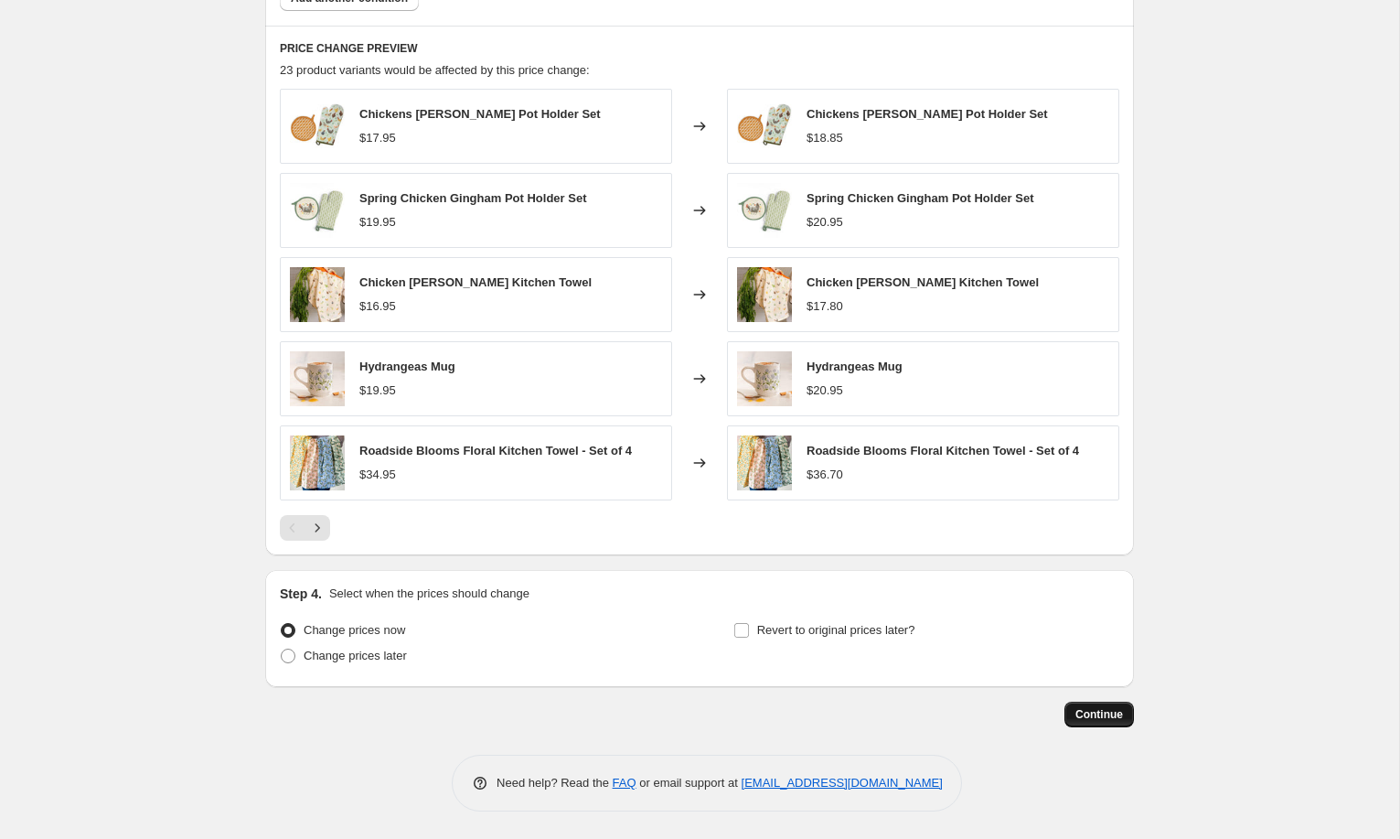
click at [1095, 718] on span "Continue" at bounding box center [1100, 714] width 48 height 15
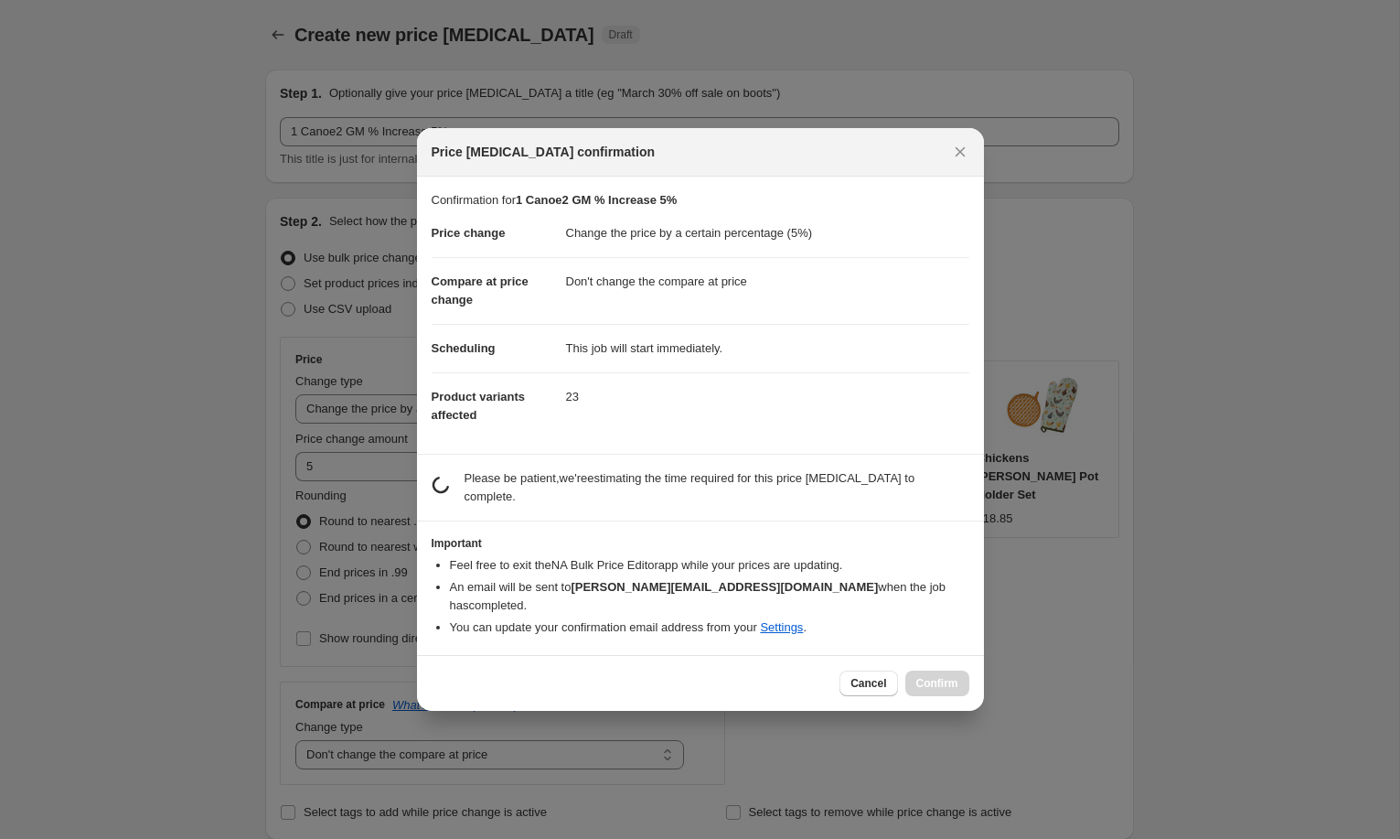
scroll to position [0, 0]
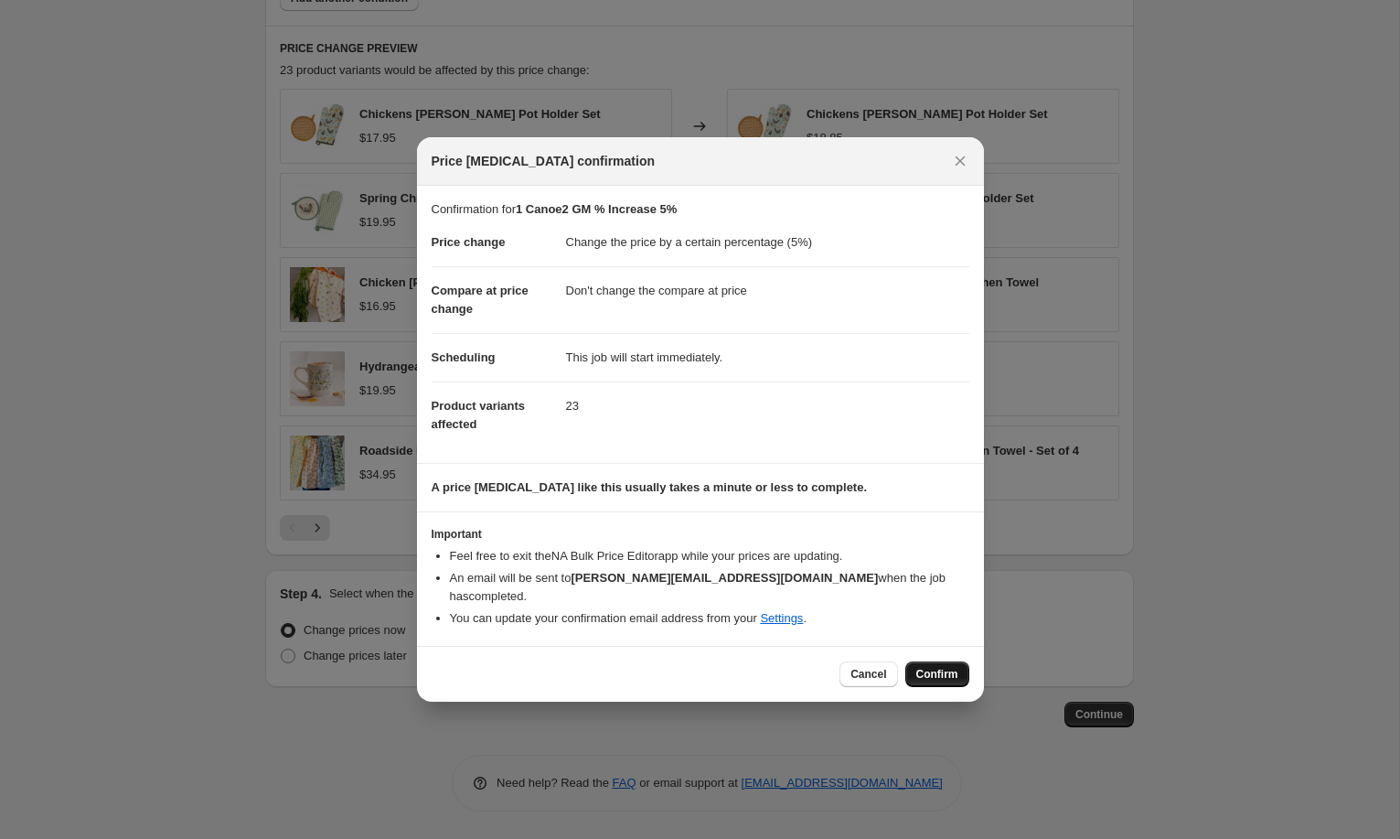
click at [926, 667] on span "Confirm" at bounding box center [937, 674] width 42 height 15
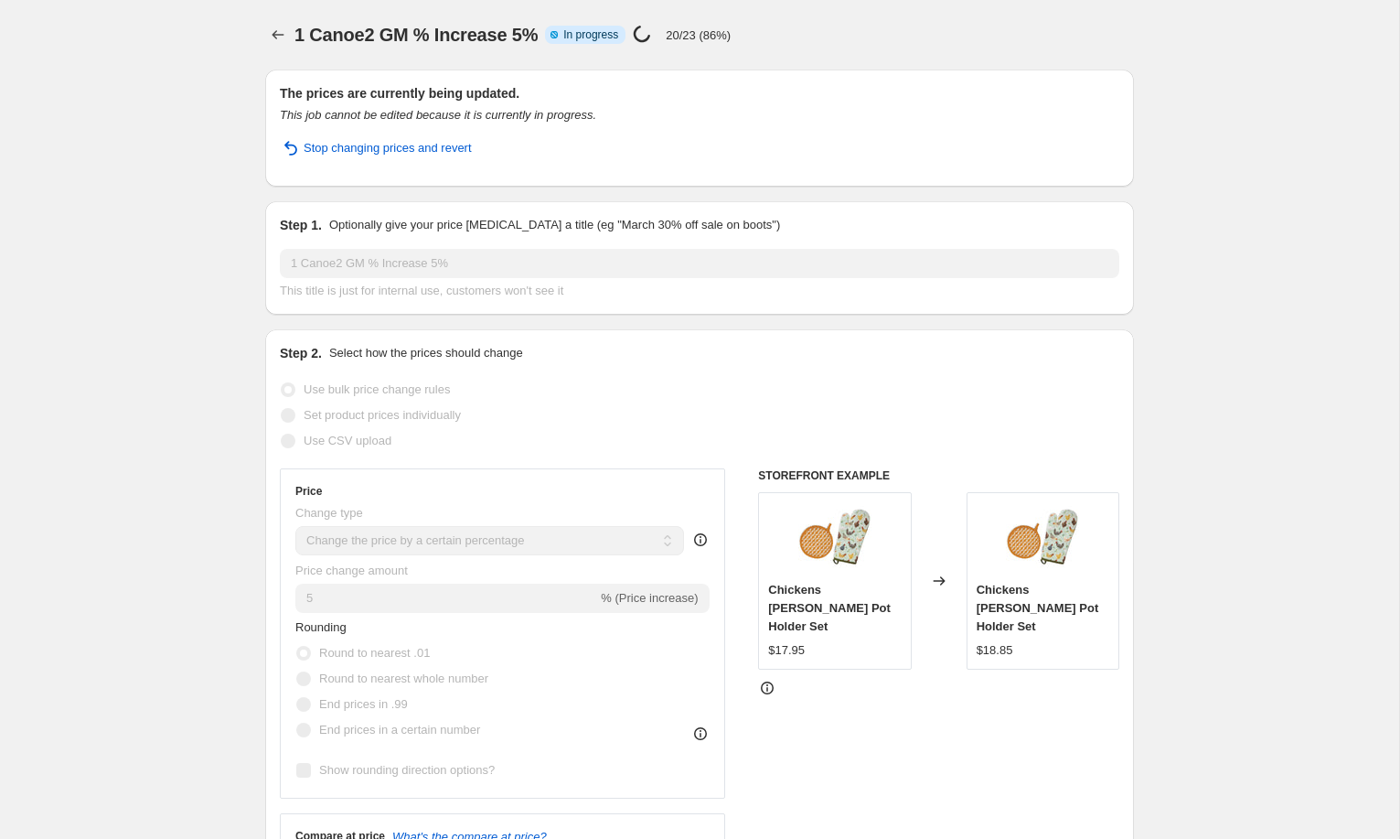
select select "percentage"
select select "no_change"
select select "vendor"
